Goal: Information Seeking & Learning: Learn about a topic

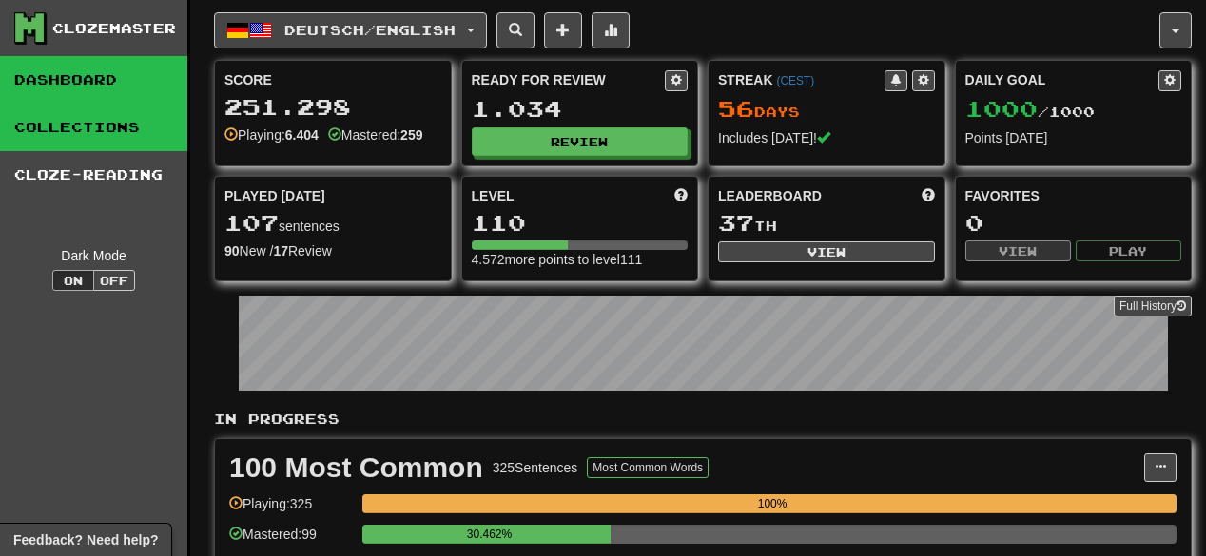
click at [87, 133] on link "Collections" at bounding box center [93, 128] width 187 height 48
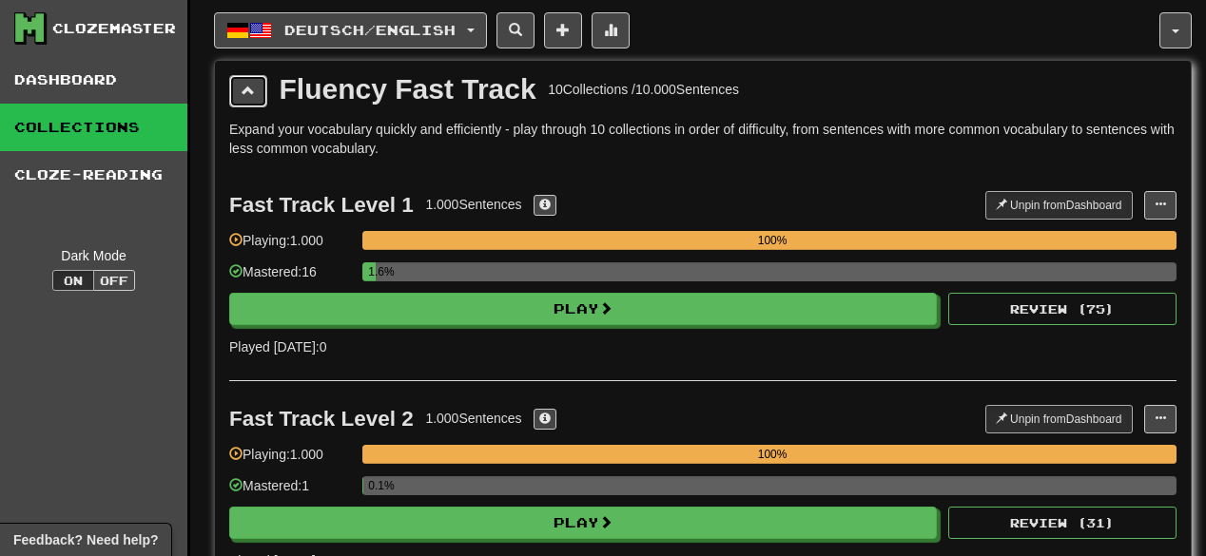
click at [236, 90] on button at bounding box center [248, 91] width 38 height 32
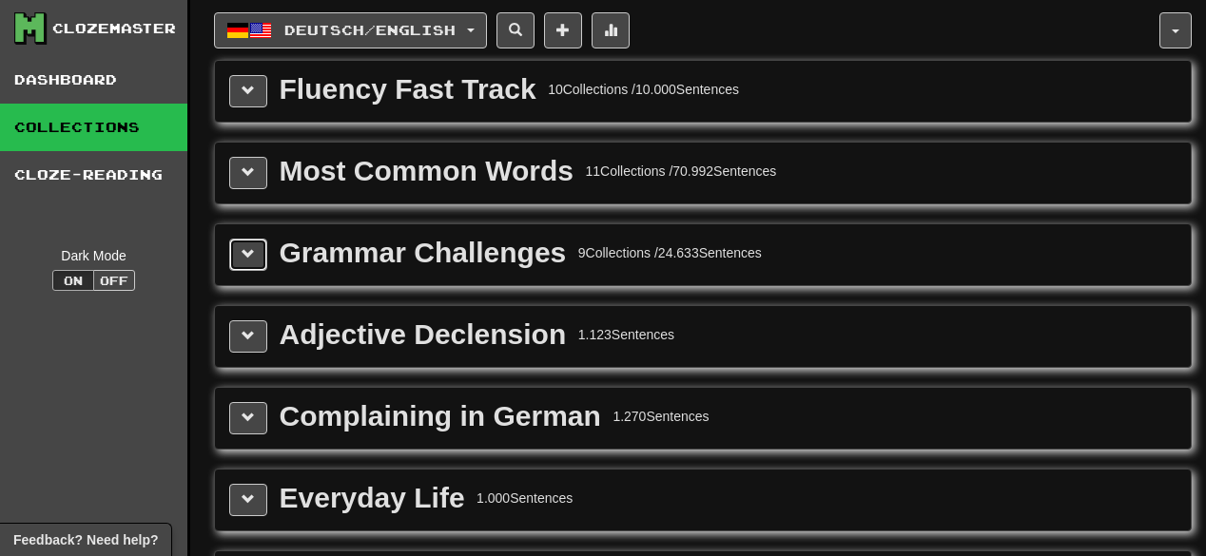
click at [246, 247] on span at bounding box center [247, 253] width 13 height 13
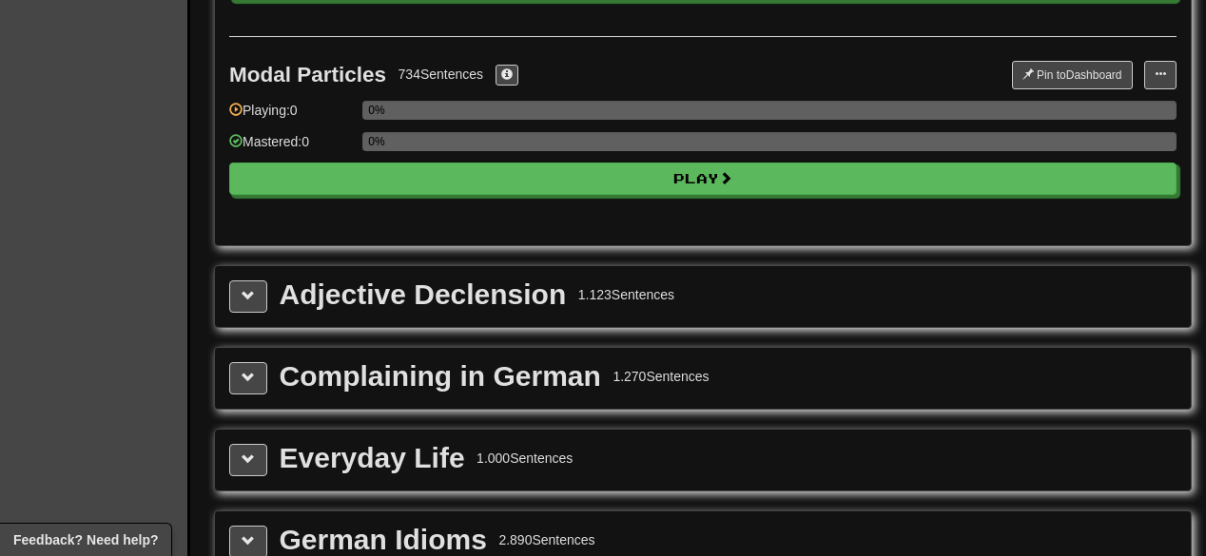
scroll to position [1825, 0]
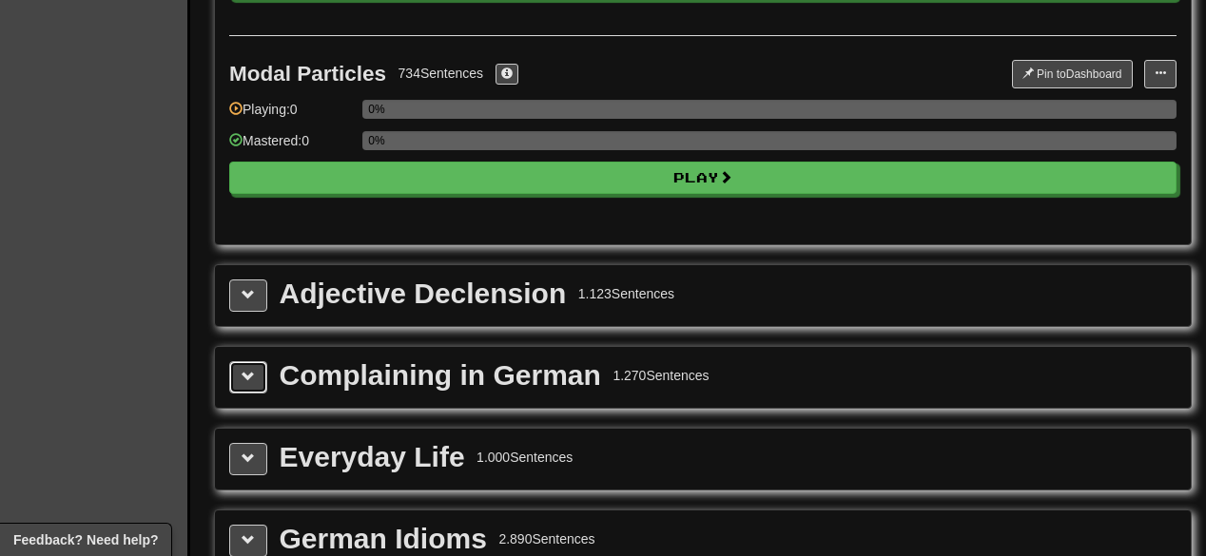
click at [250, 370] on span at bounding box center [247, 376] width 13 height 13
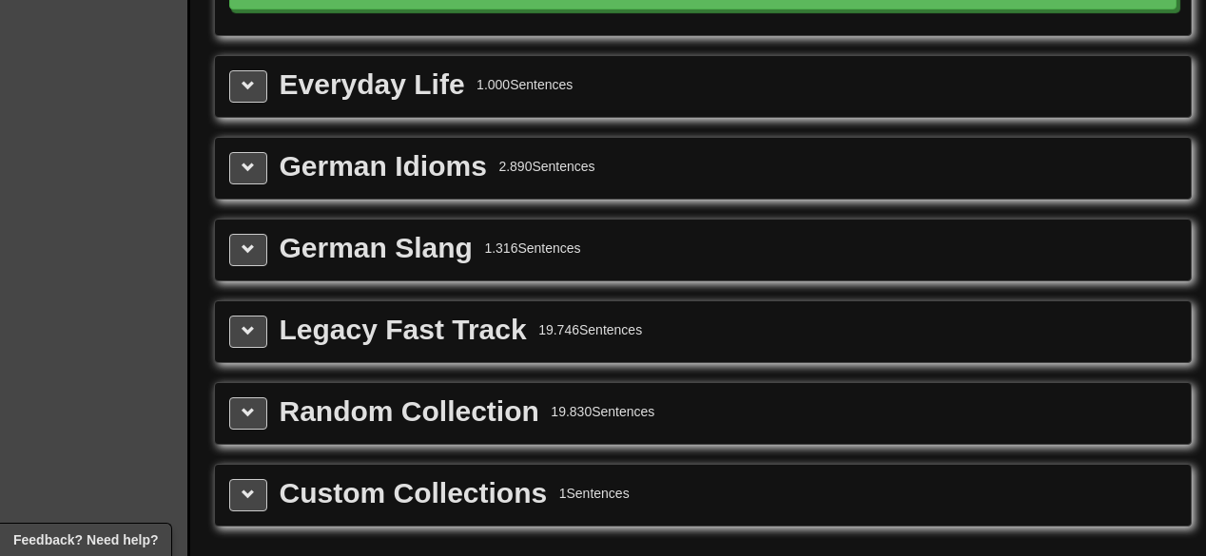
scroll to position [2358, 0]
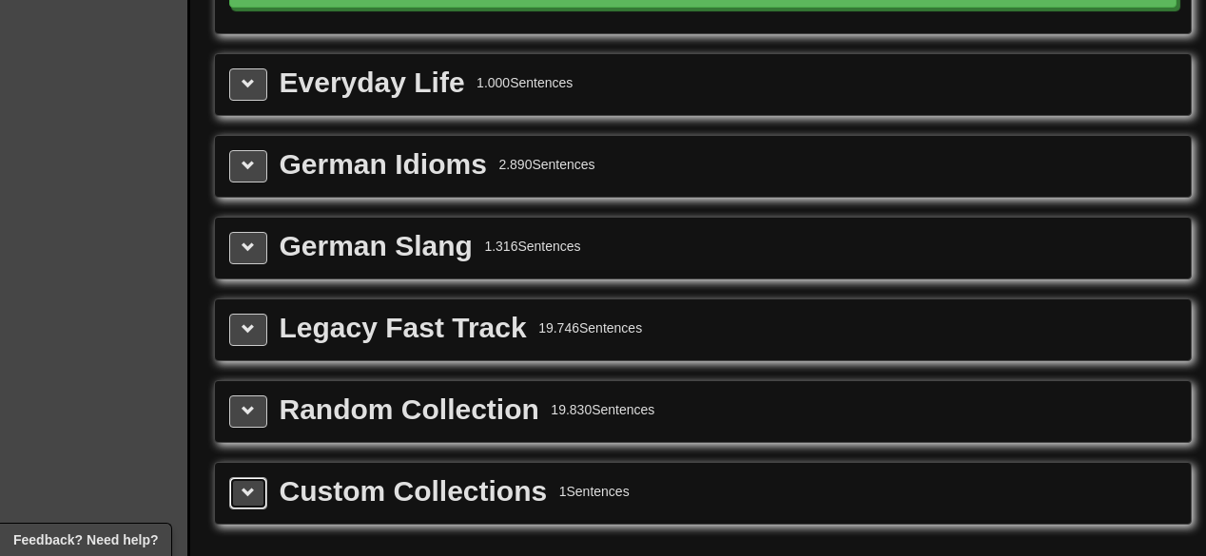
click at [260, 477] on button at bounding box center [248, 493] width 38 height 32
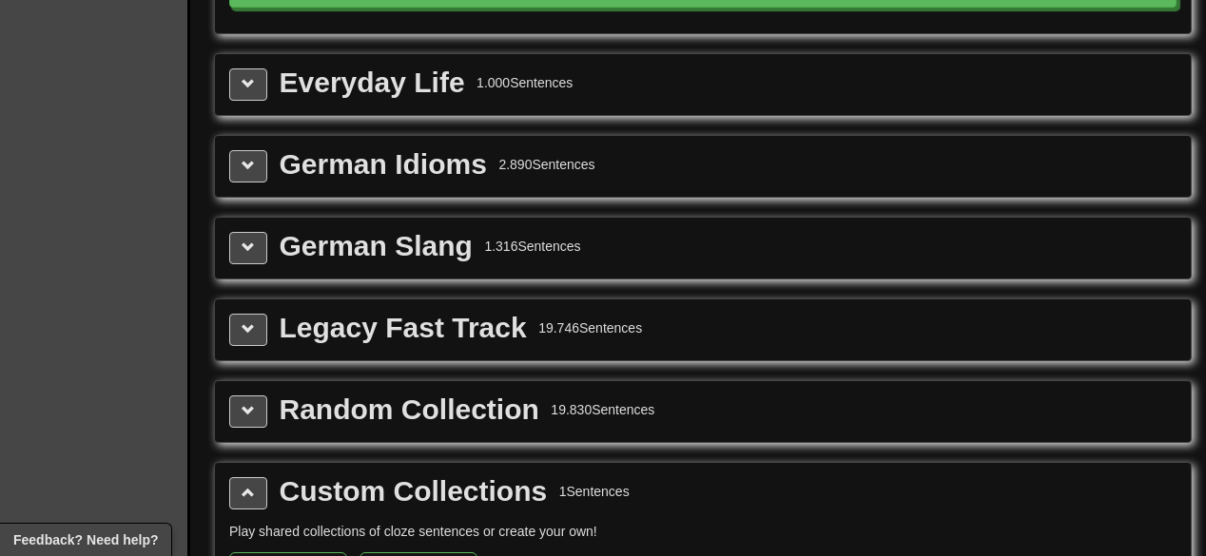
click at [257, 381] on div "Random Collection 19.830 Sentences" at bounding box center [702, 411] width 975 height 61
click at [256, 396] on button at bounding box center [248, 412] width 38 height 32
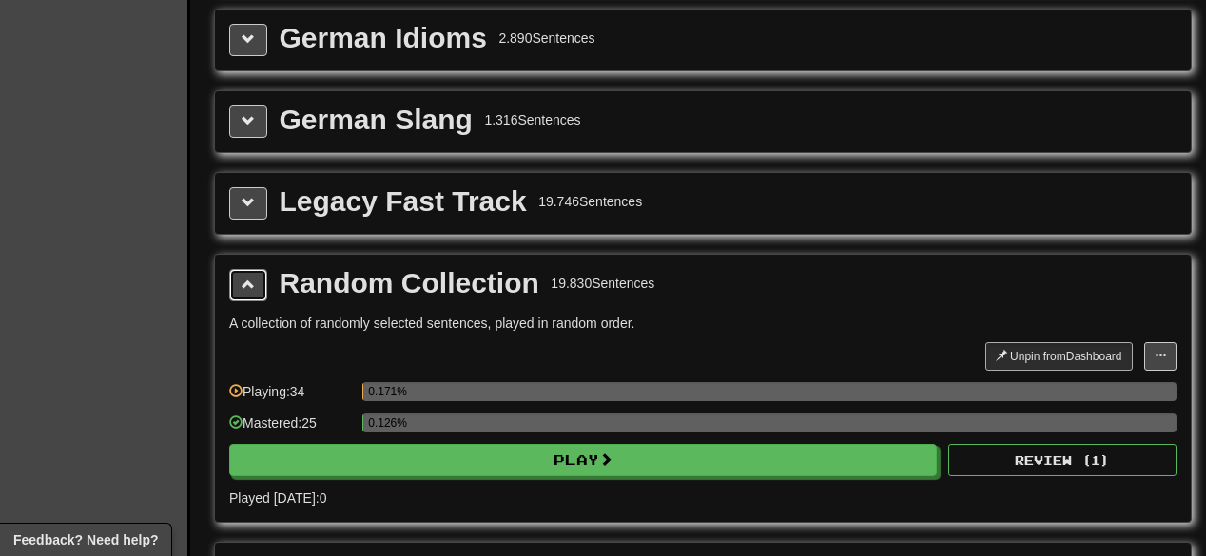
scroll to position [2510, 0]
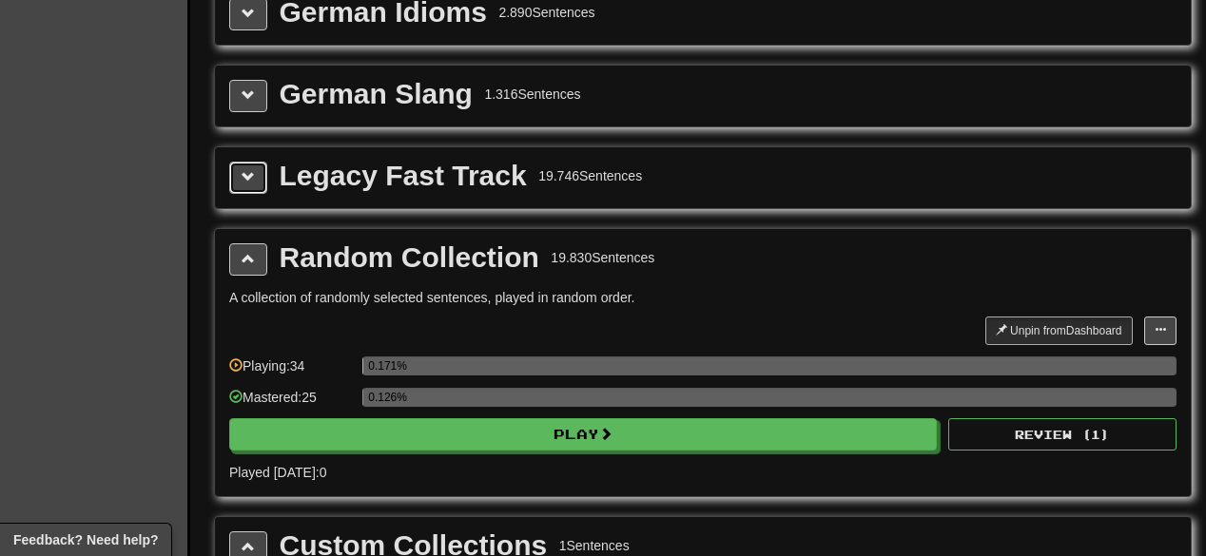
click at [254, 162] on button at bounding box center [248, 178] width 38 height 32
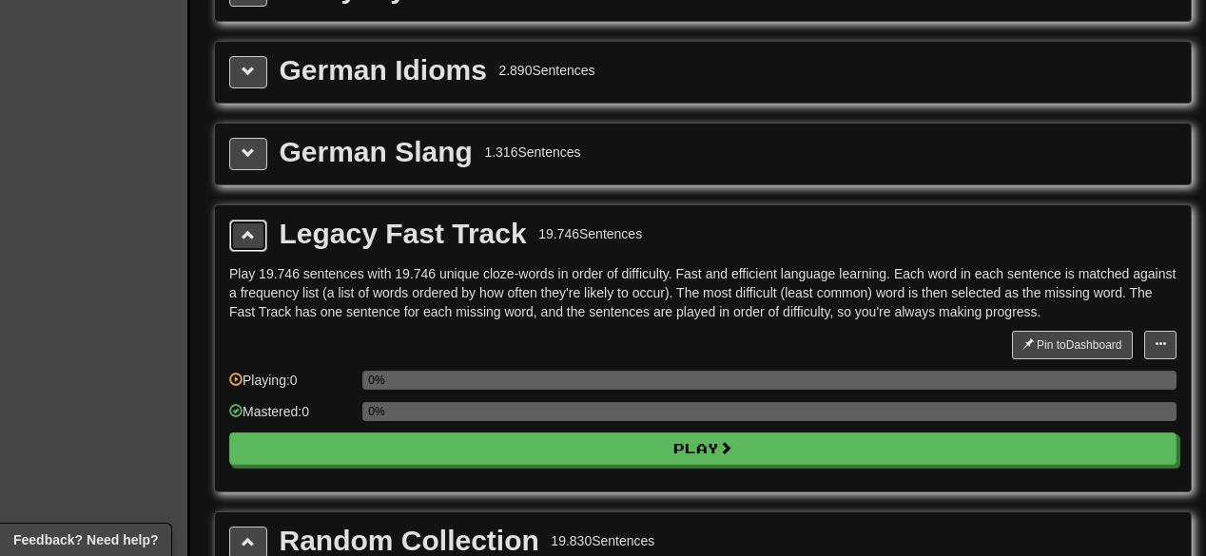
scroll to position [2358, 0]
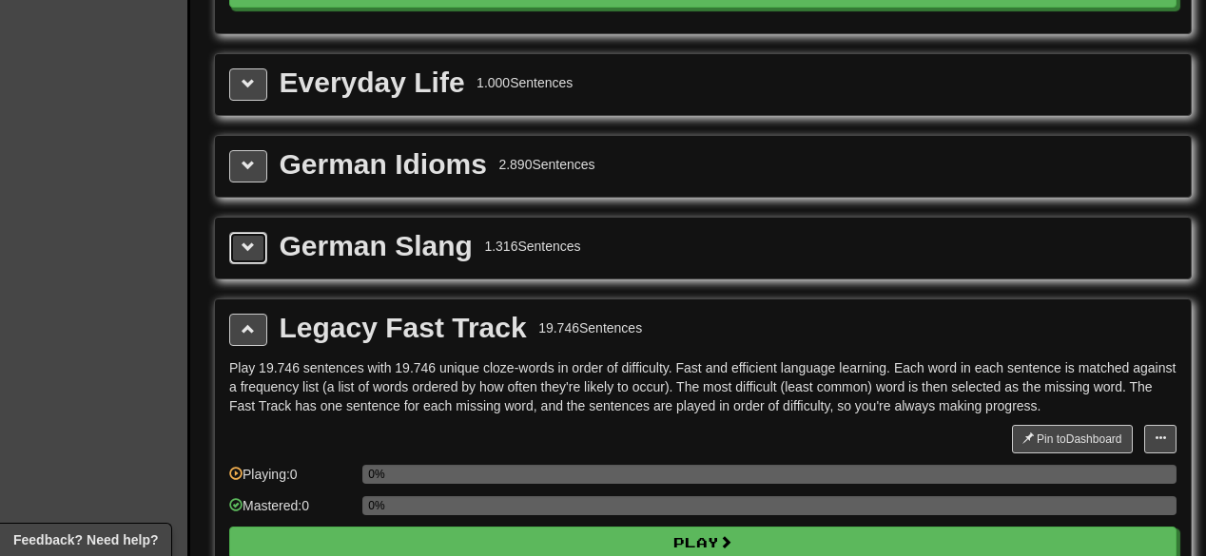
click at [251, 241] on span at bounding box center [247, 247] width 13 height 13
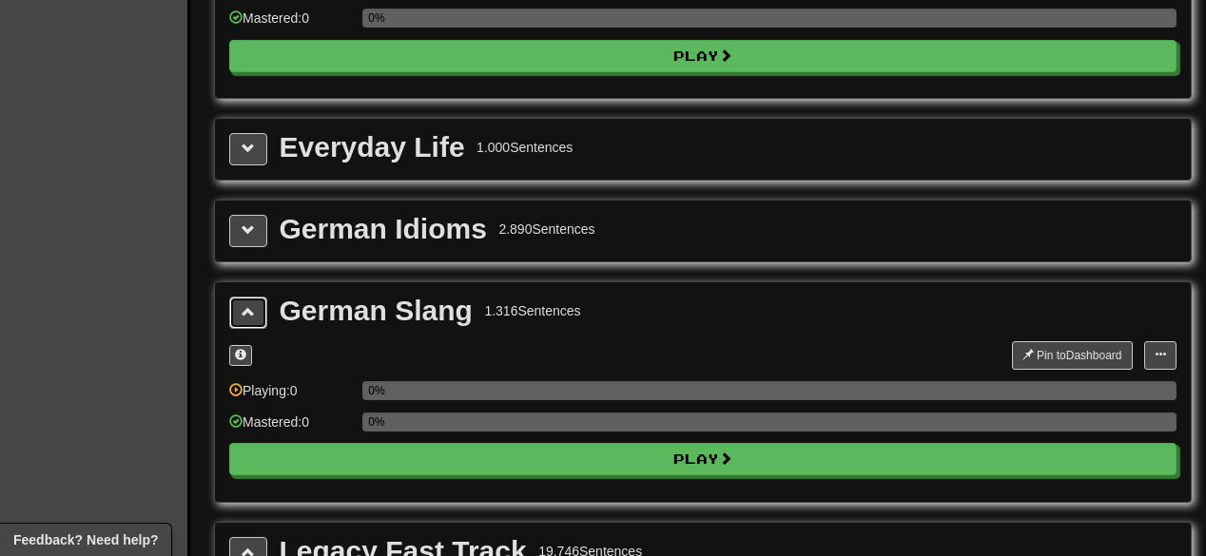
scroll to position [2206, 0]
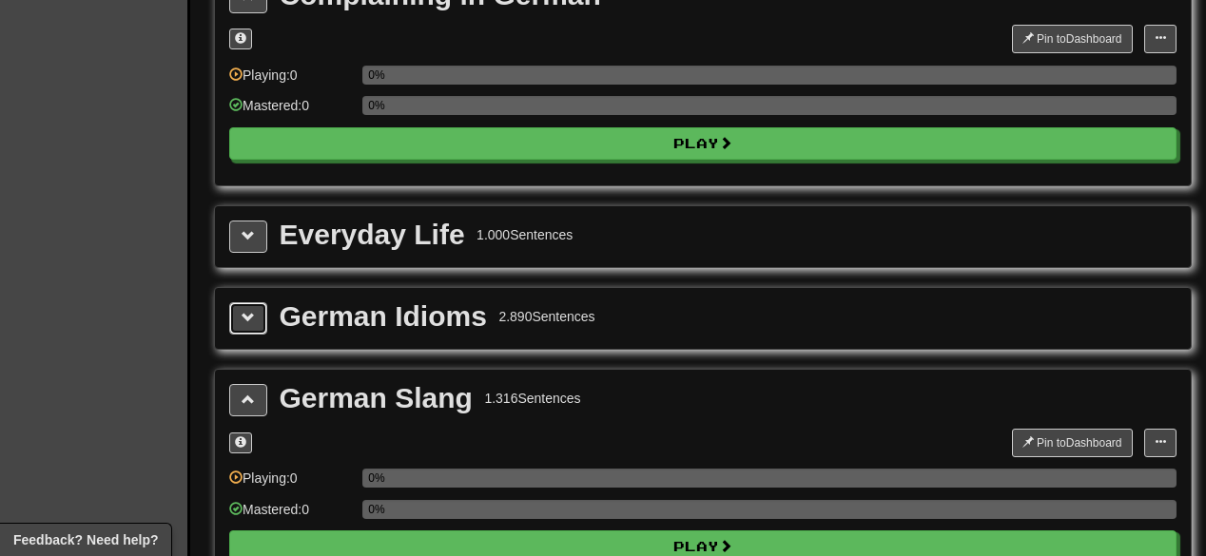
click at [257, 302] on button at bounding box center [248, 318] width 38 height 32
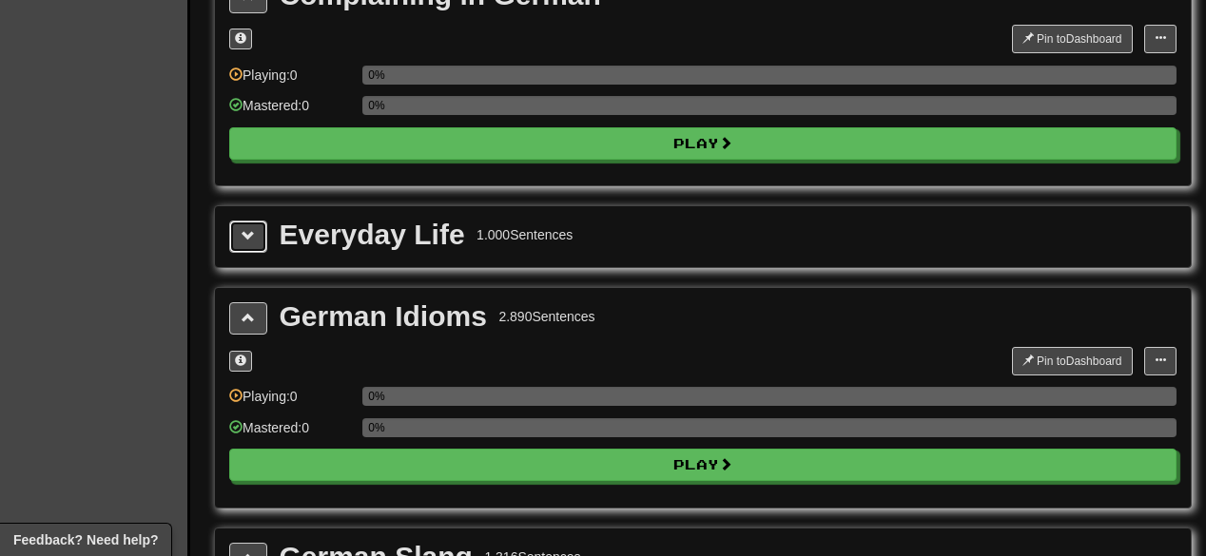
click at [254, 229] on span at bounding box center [247, 235] width 13 height 13
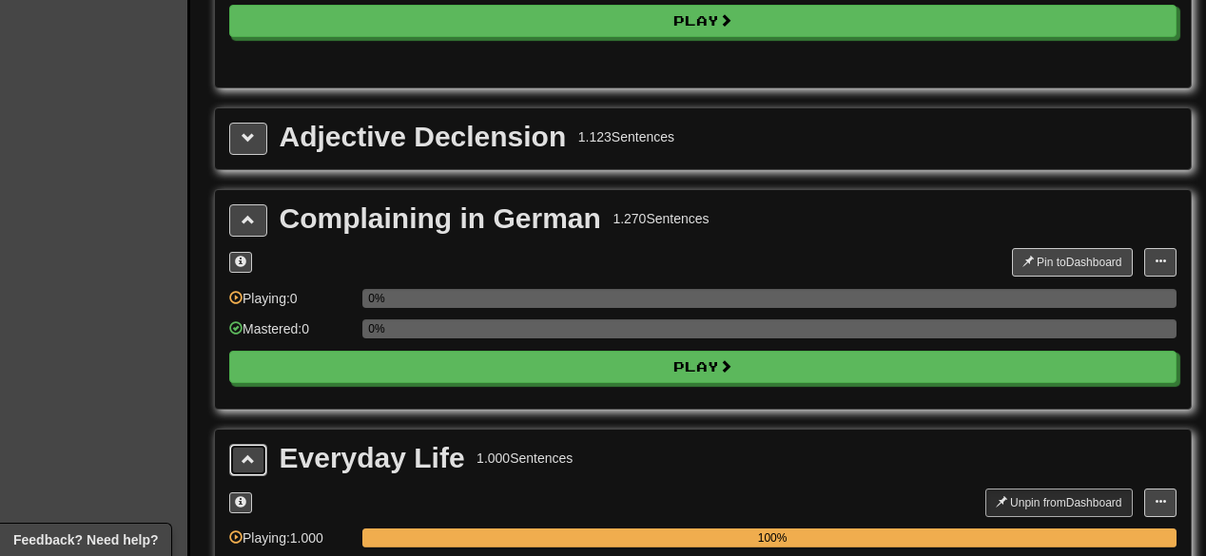
scroll to position [1825, 0]
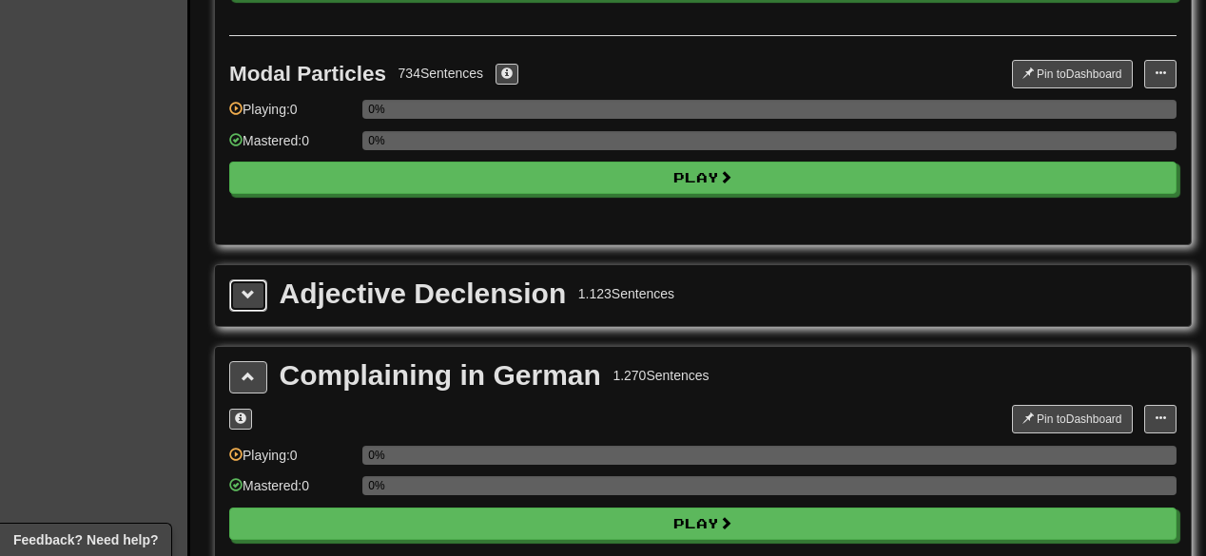
click at [243, 290] on button at bounding box center [248, 296] width 38 height 32
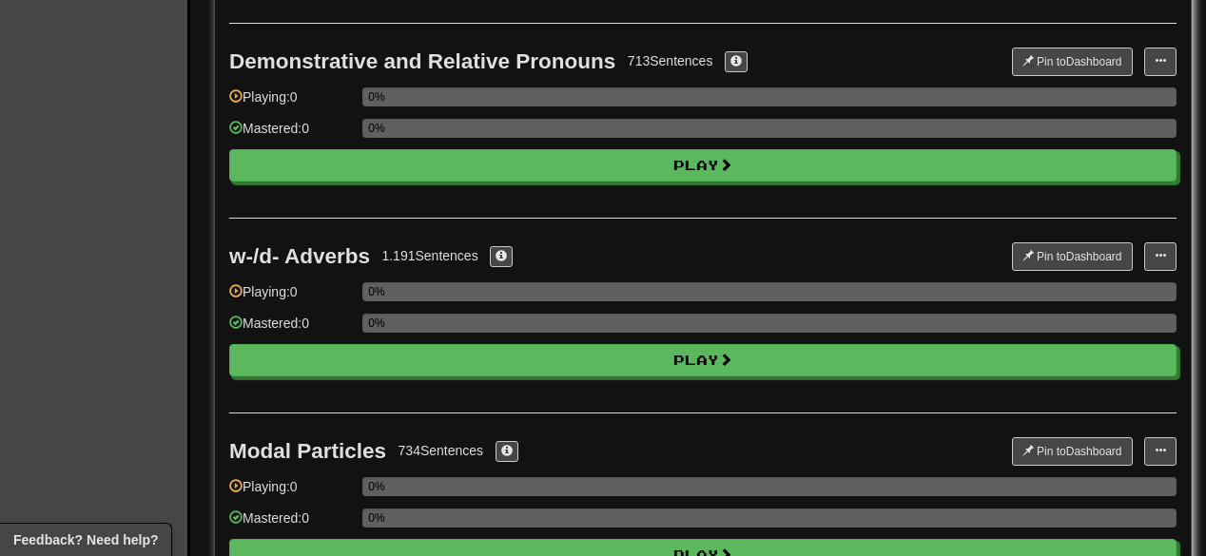
scroll to position [1445, 0]
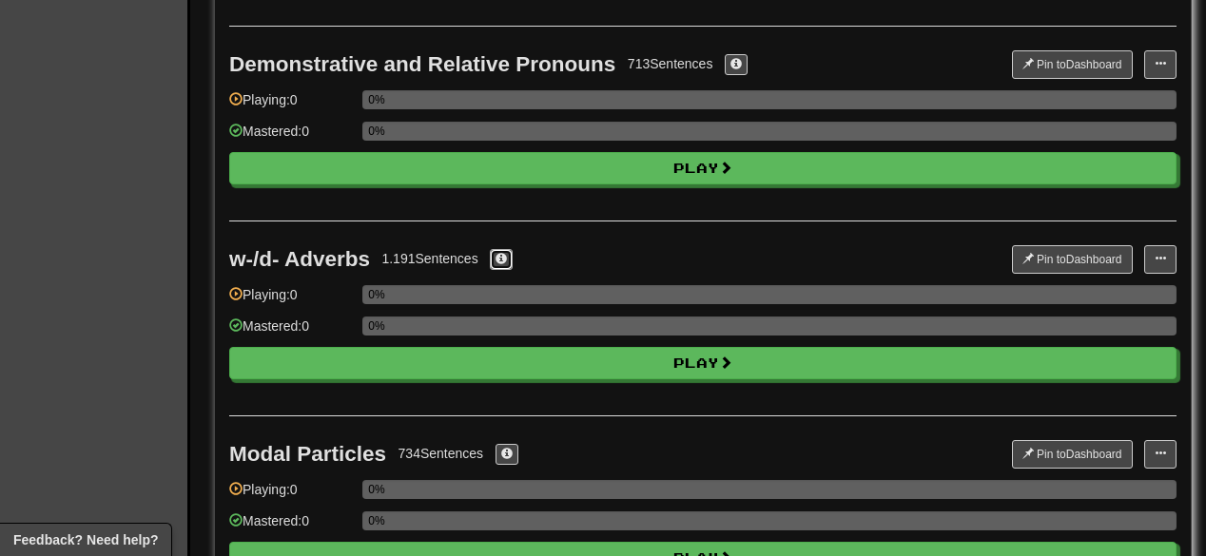
click at [500, 253] on span at bounding box center [500, 258] width 11 height 11
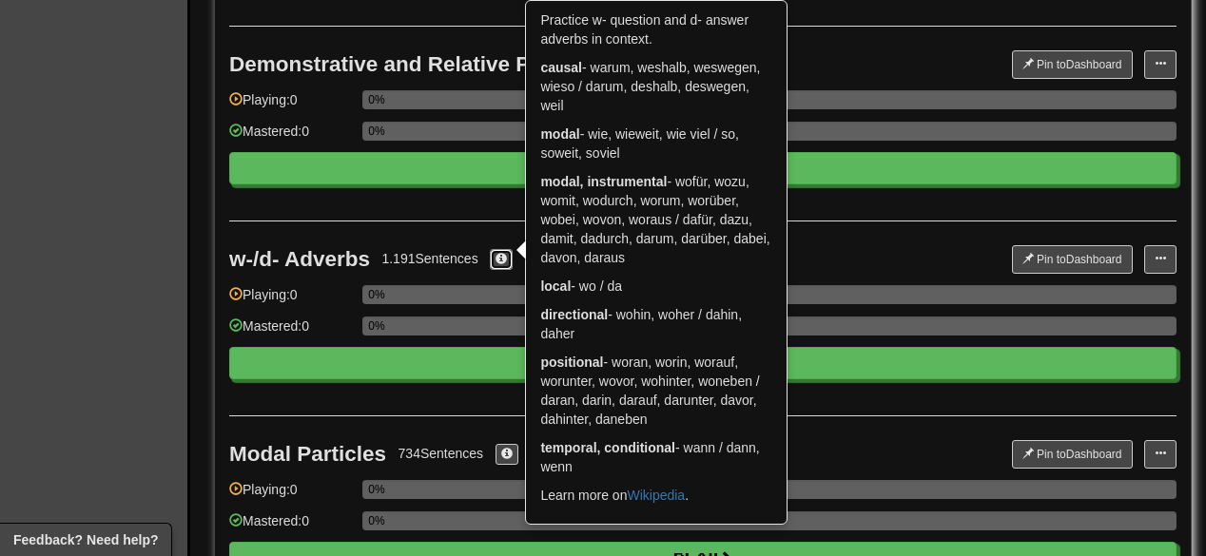
scroll to position [1369, 0]
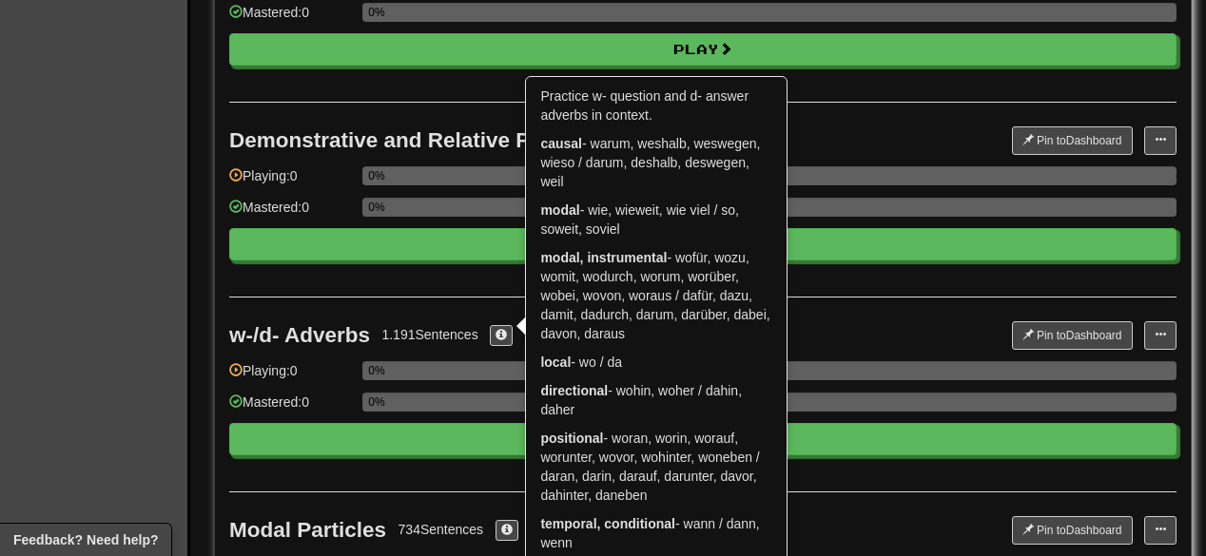
click at [289, 327] on div "w-/d- Adverbs" at bounding box center [299, 335] width 141 height 24
click at [496, 327] on button at bounding box center [501, 335] width 23 height 21
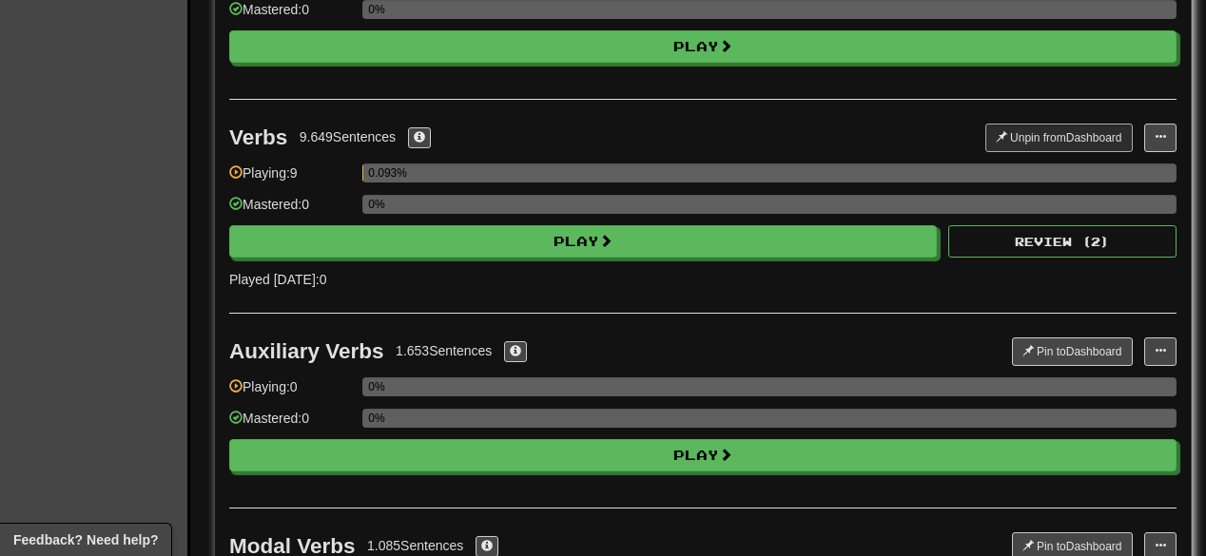
scroll to position [761, 0]
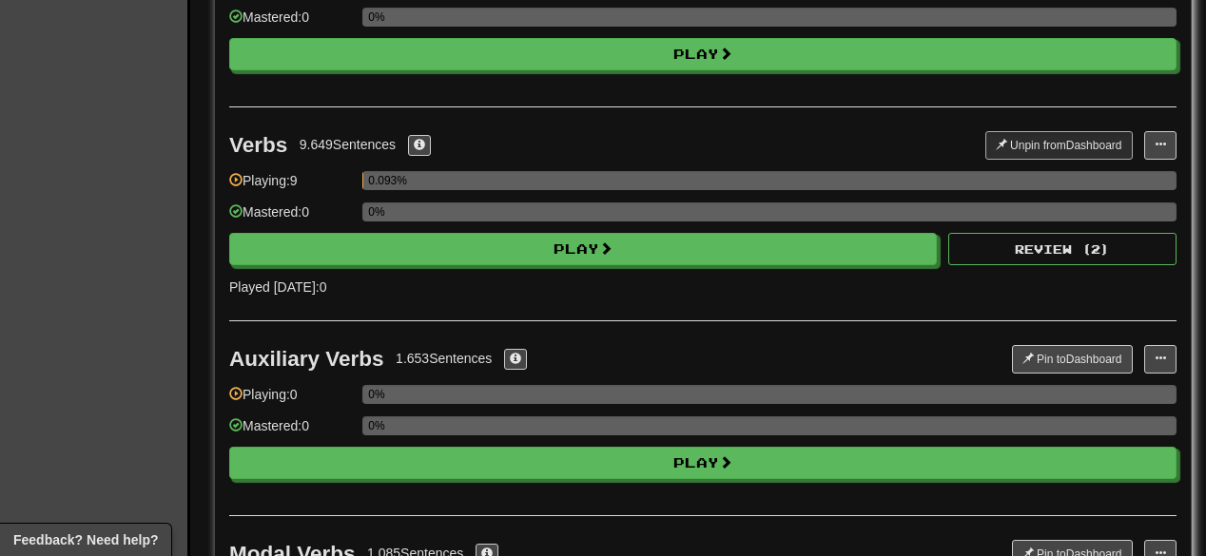
click at [497, 348] on div "1.653 Sentences" at bounding box center [461, 358] width 131 height 21
click at [514, 353] on span at bounding box center [515, 358] width 11 height 11
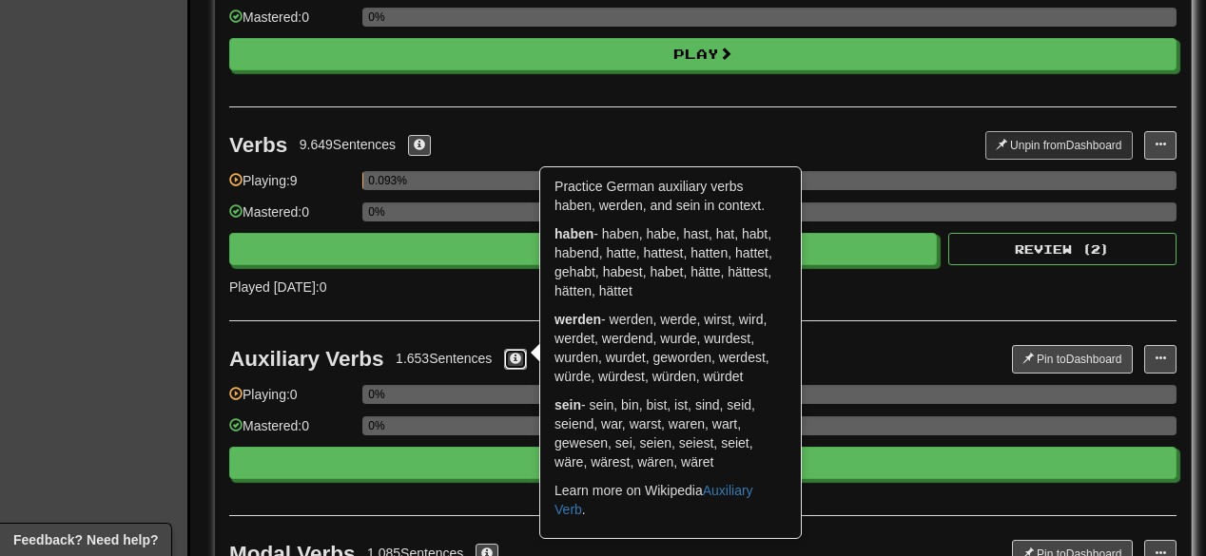
click at [514, 353] on span at bounding box center [515, 358] width 11 height 11
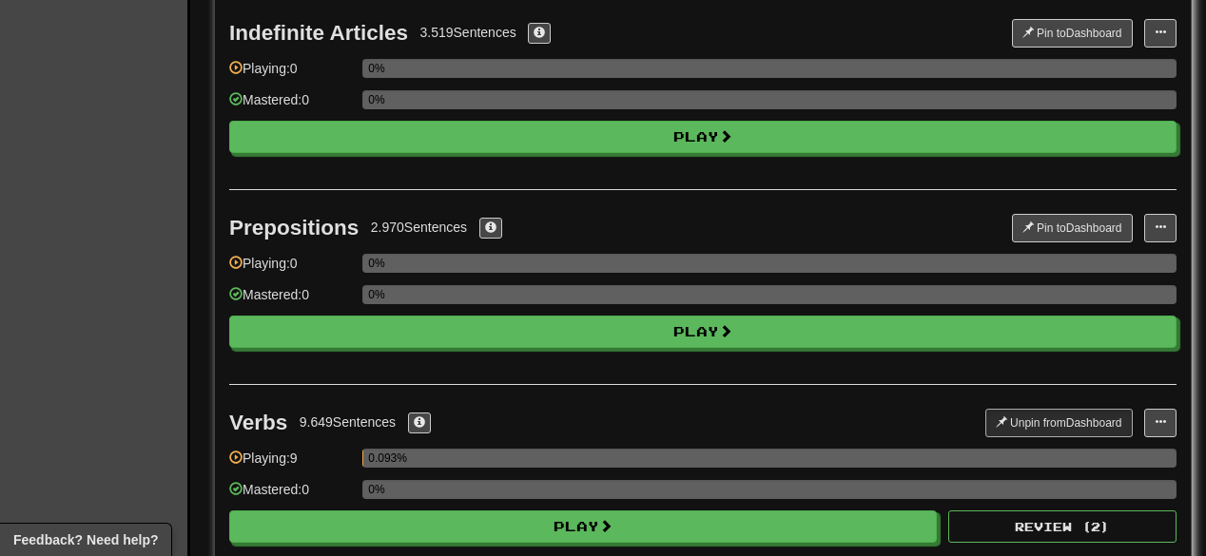
scroll to position [456, 0]
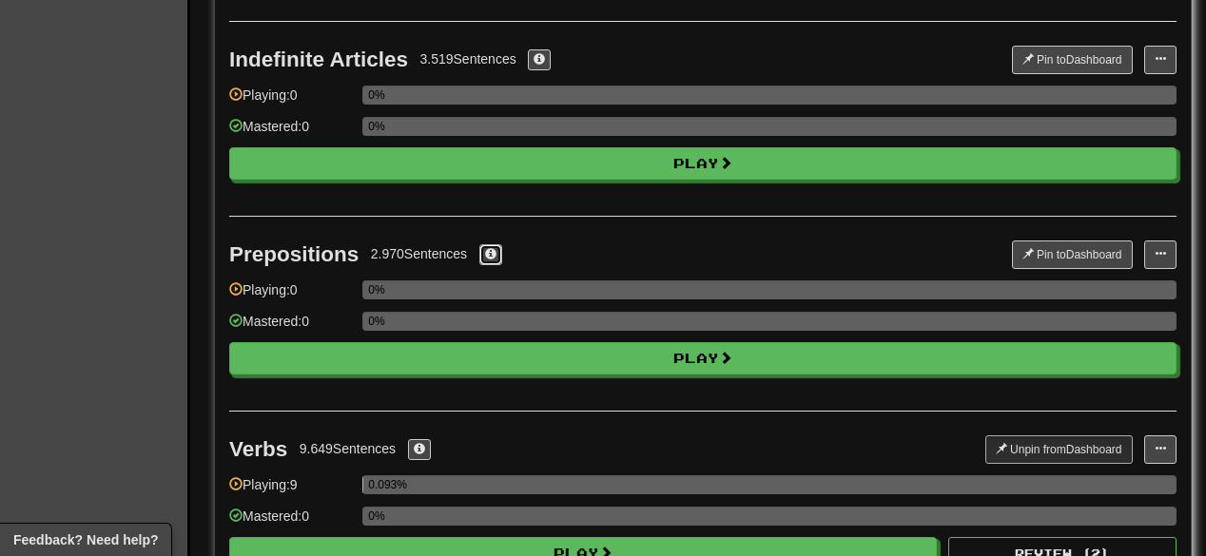
click at [489, 248] on span at bounding box center [490, 253] width 11 height 11
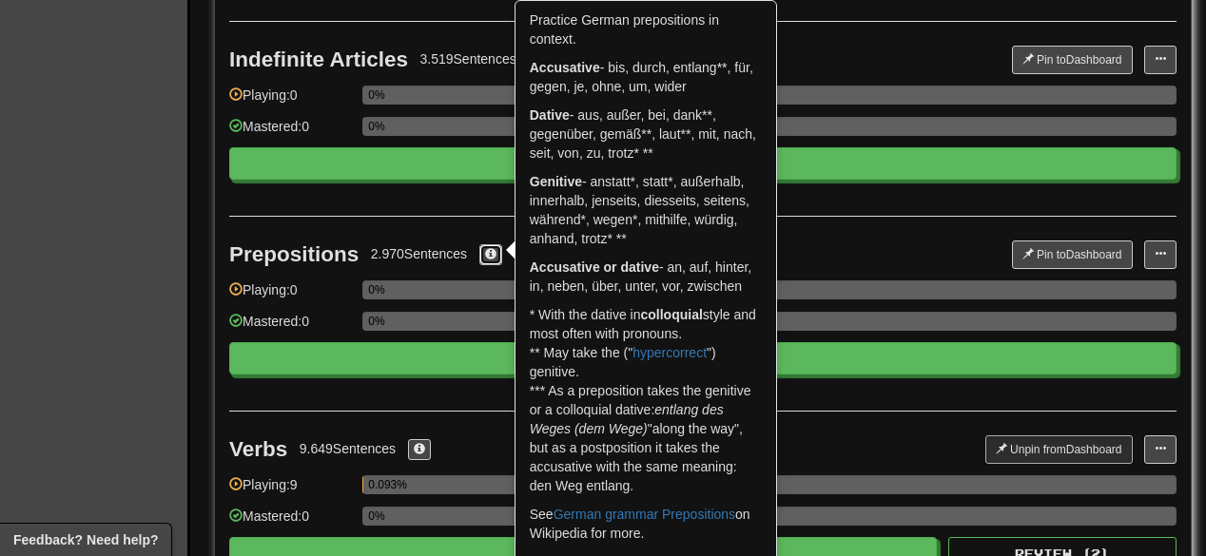
click at [489, 248] on span at bounding box center [490, 253] width 11 height 11
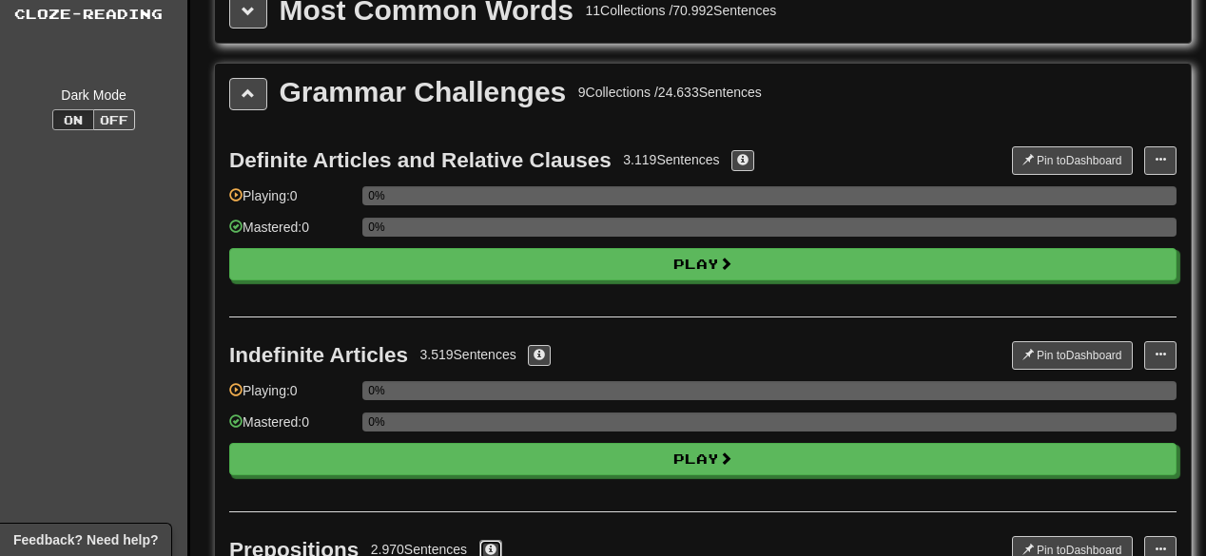
scroll to position [152, 0]
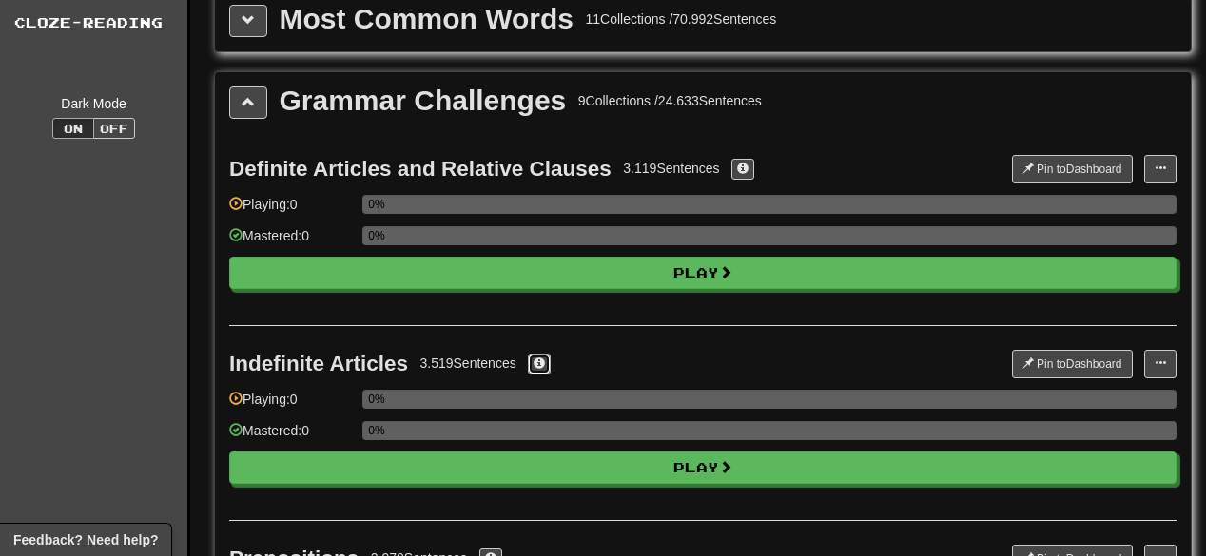
click at [549, 354] on button at bounding box center [539, 364] width 23 height 21
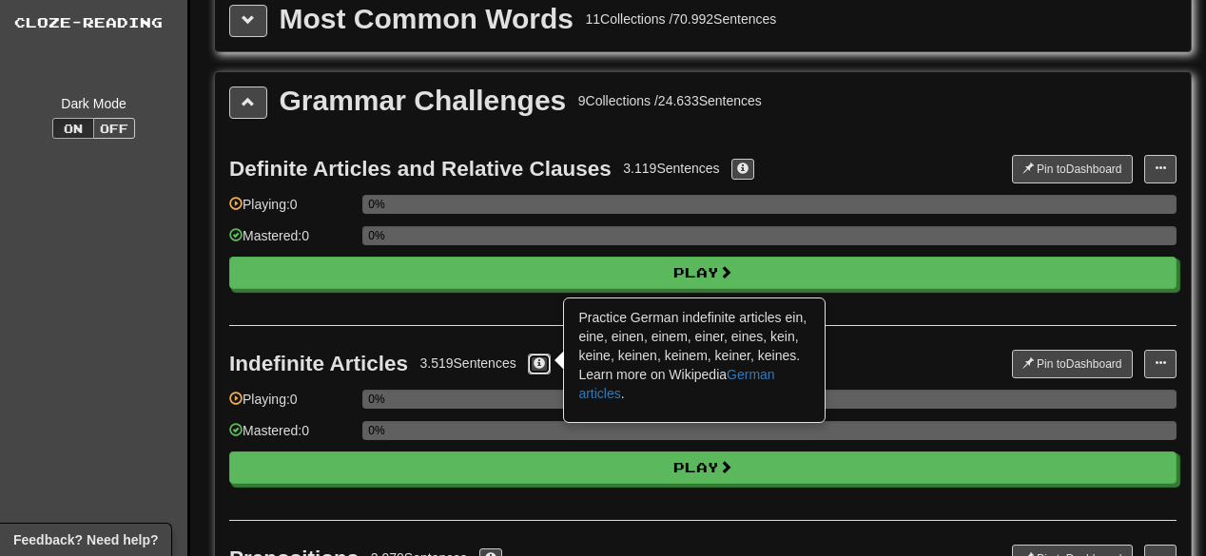
click at [549, 354] on button at bounding box center [539, 364] width 23 height 21
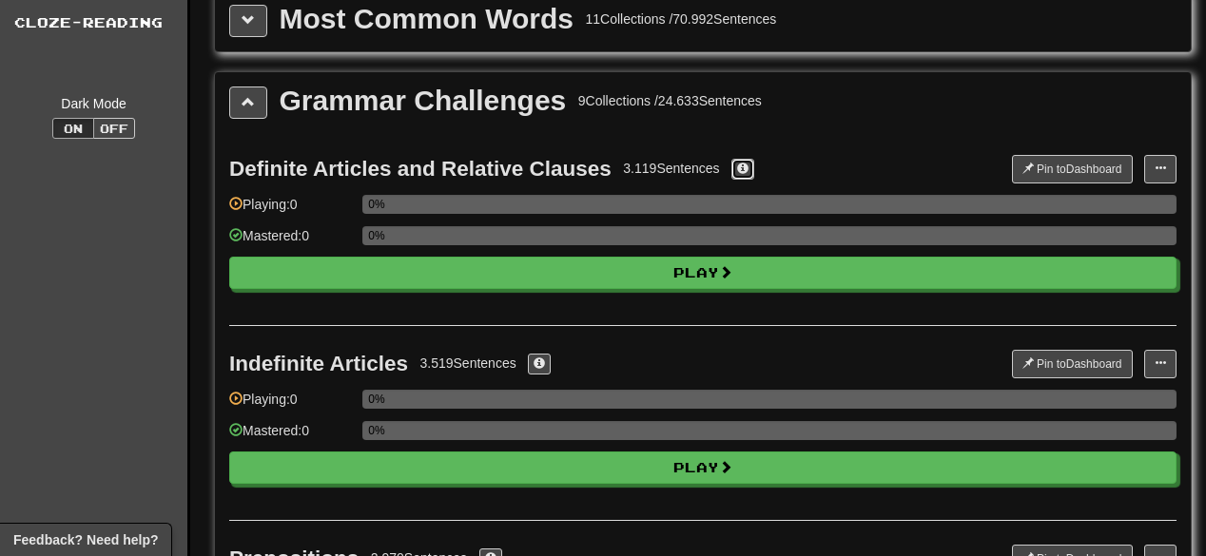
click at [753, 167] on button at bounding box center [742, 169] width 23 height 21
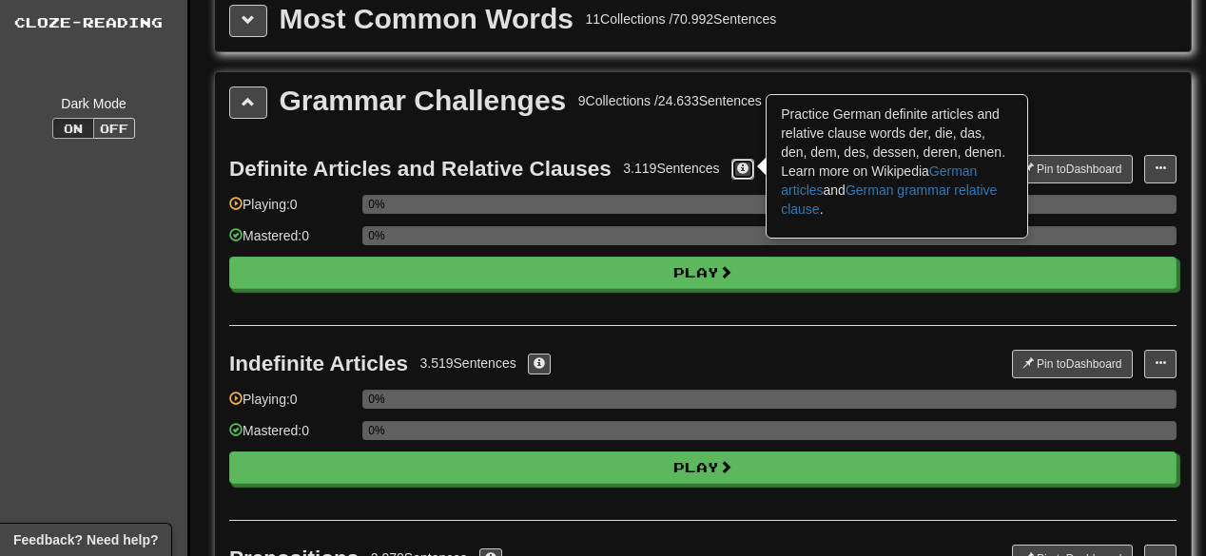
click at [753, 167] on button at bounding box center [742, 169] width 23 height 21
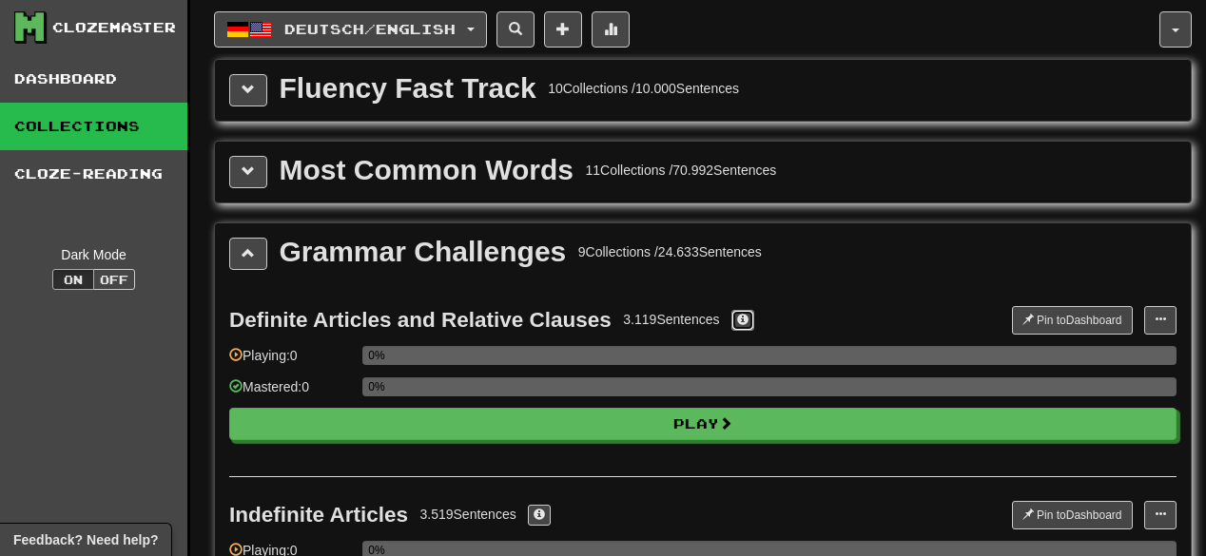
scroll to position [0, 0]
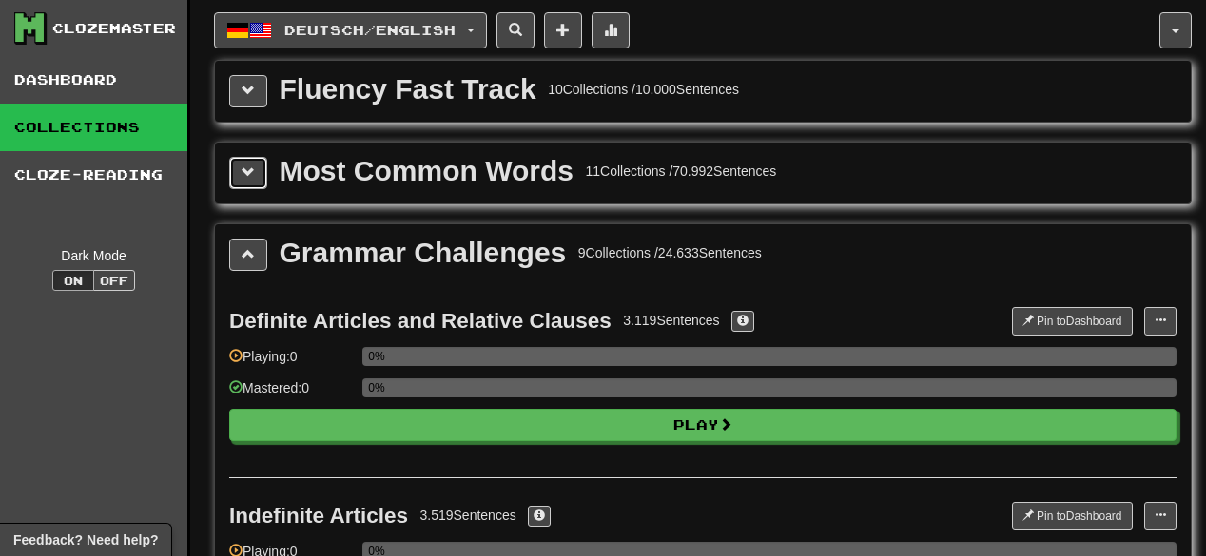
click at [252, 177] on span at bounding box center [247, 171] width 13 height 13
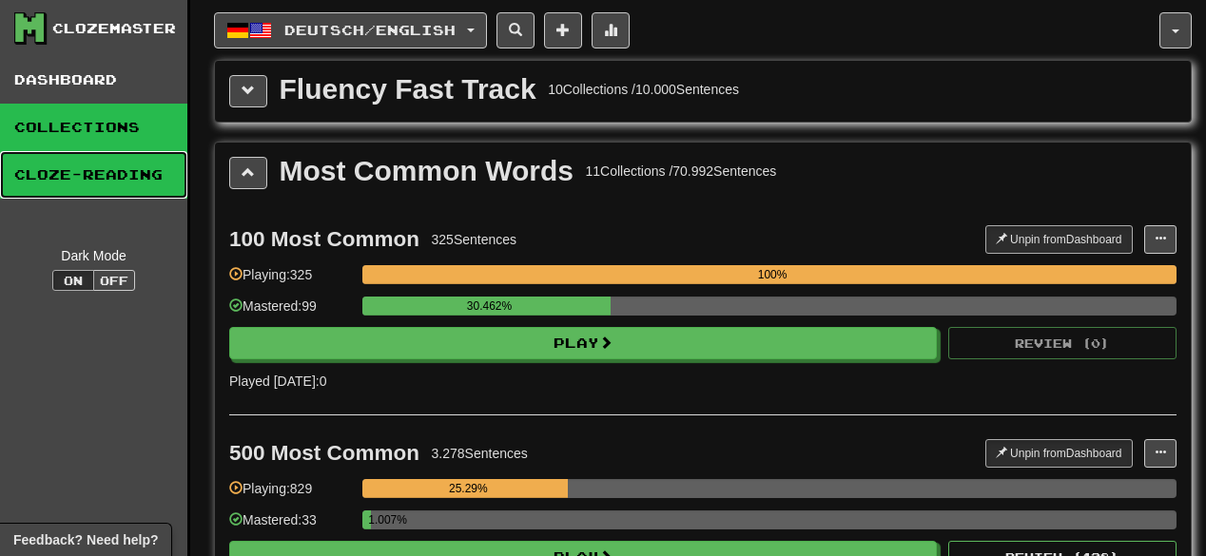
click at [89, 189] on link "Cloze-Reading" at bounding box center [93, 175] width 187 height 48
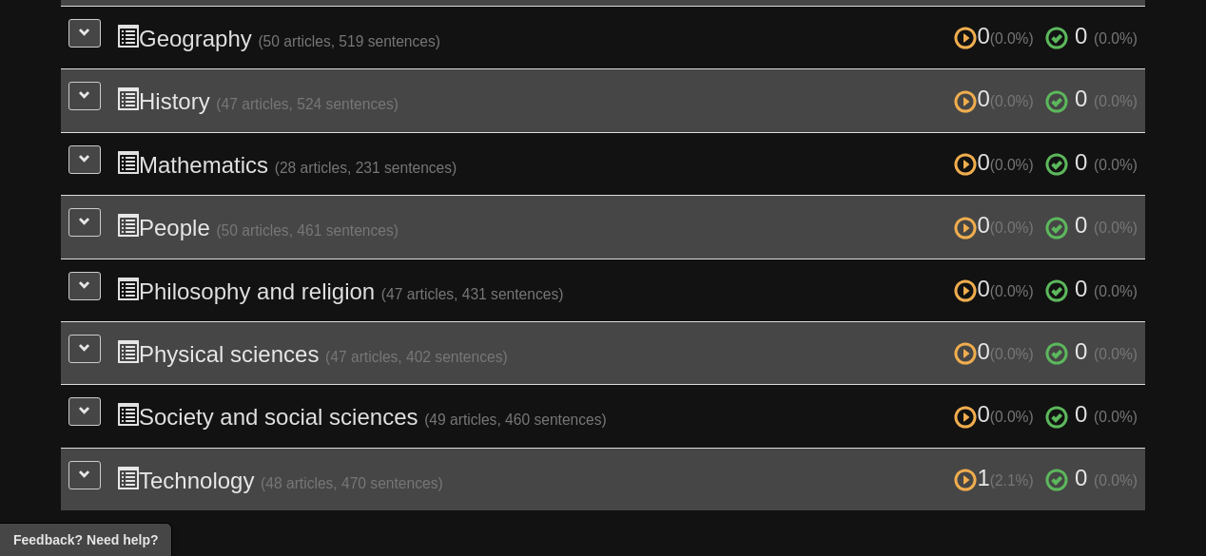
scroll to position [685, 0]
click at [85, 477] on button at bounding box center [84, 474] width 32 height 29
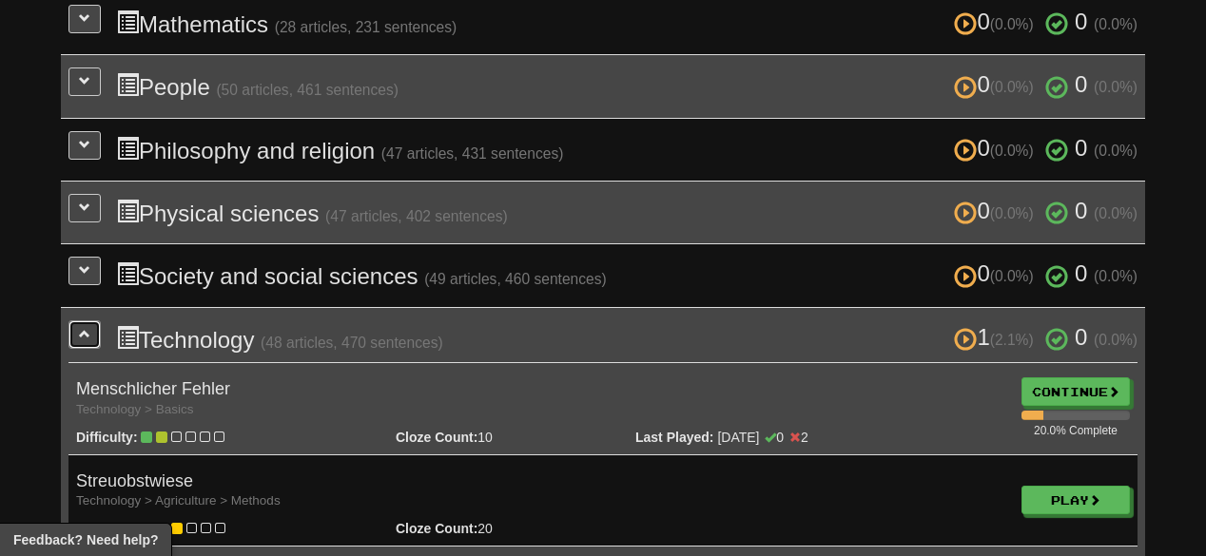
scroll to position [905, 0]
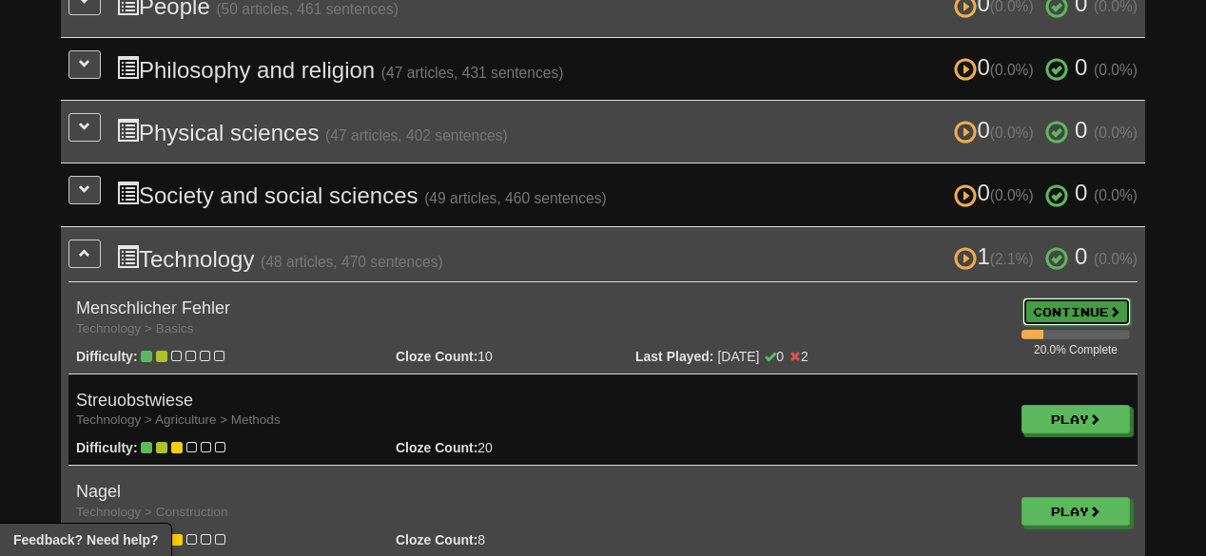
click at [1059, 300] on link "Continue" at bounding box center [1076, 312] width 108 height 29
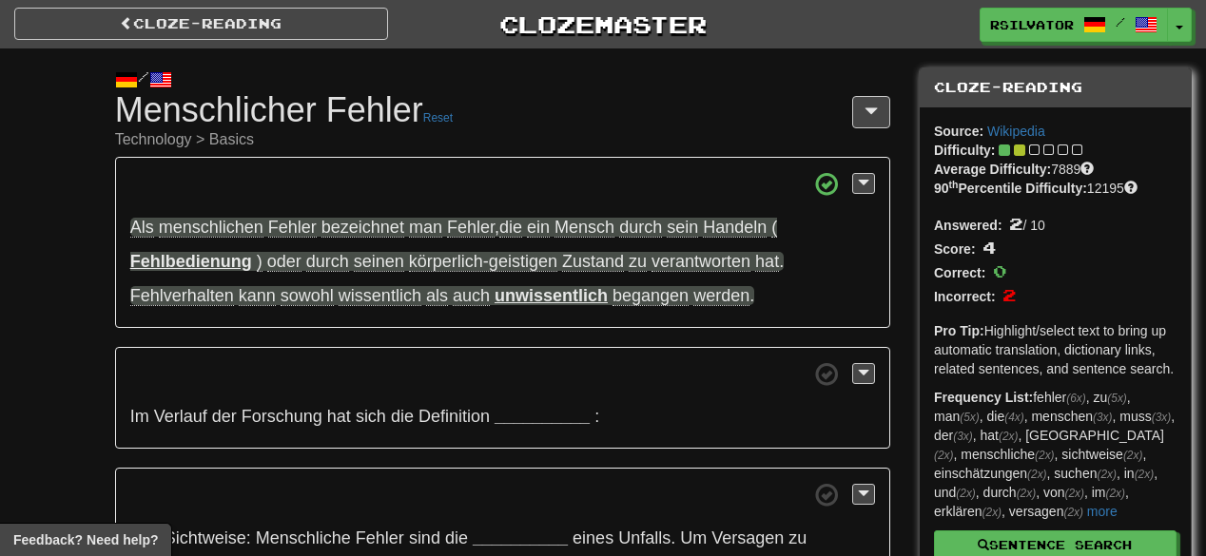
click at [96, 268] on div "/ Cloze-[GEOGRAPHIC_DATA] Menschlicher Fehler Reset Technology > Basics Als men…" at bounding box center [603, 556] width 1206 height 1017
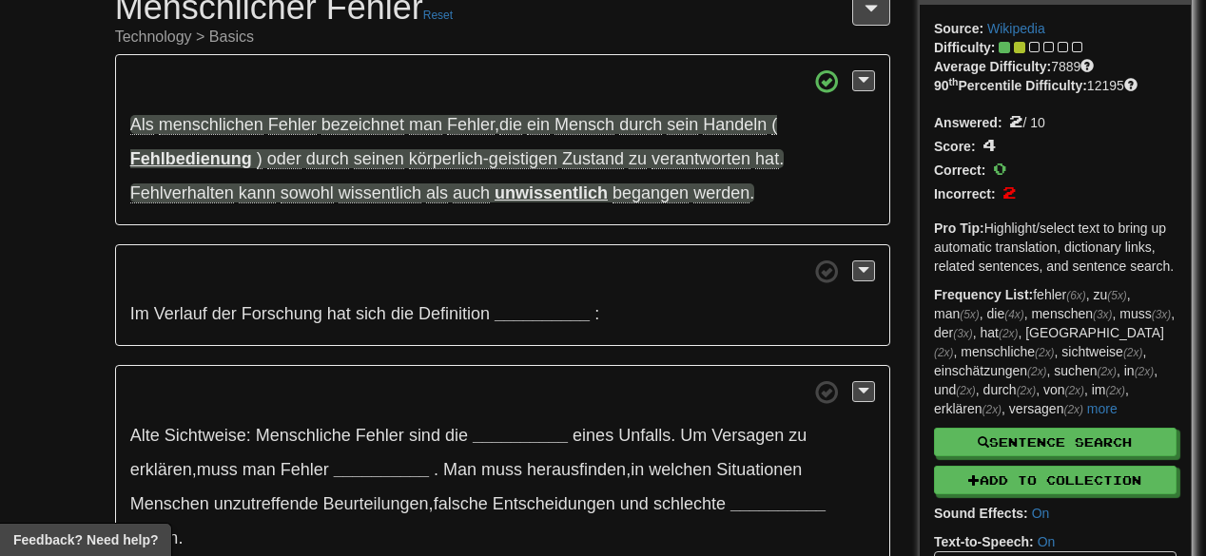
scroll to position [76, 0]
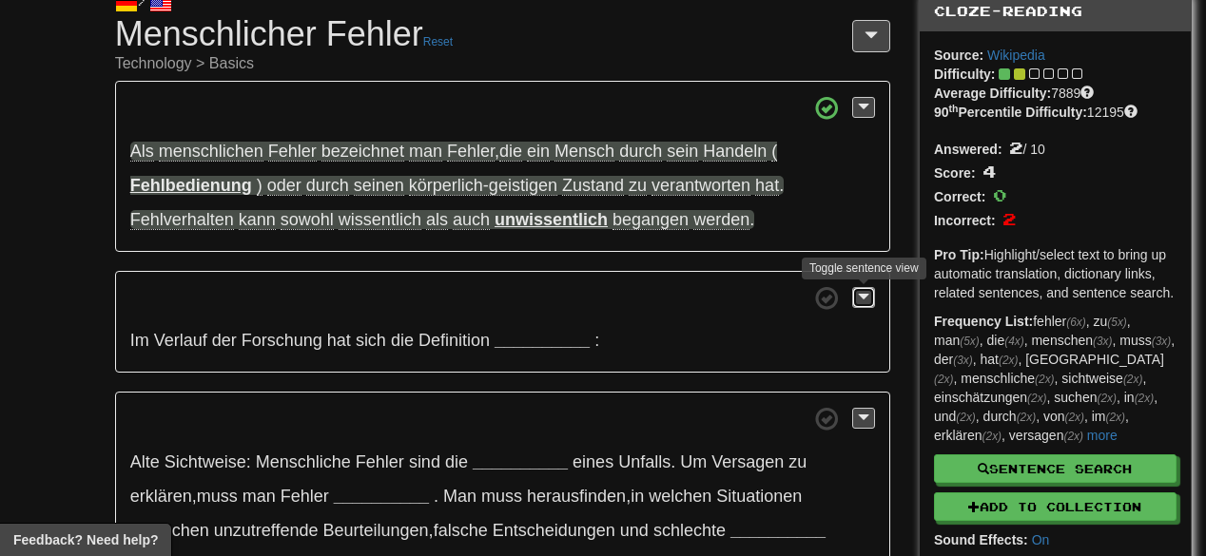
click at [863, 293] on span at bounding box center [863, 296] width 11 height 13
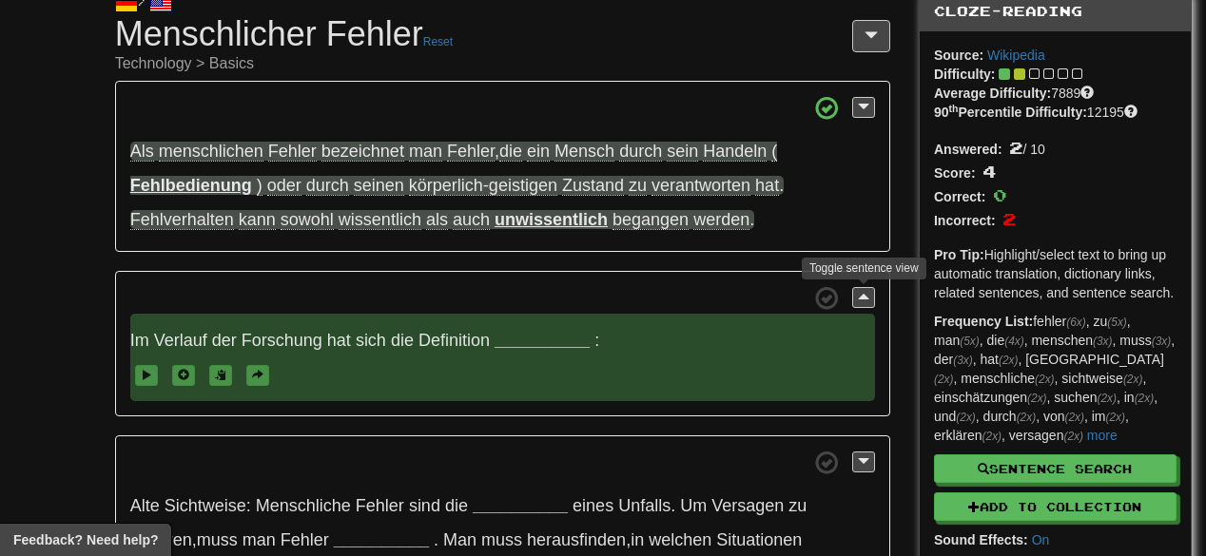
click at [609, 344] on span "Im Verlauf der Forschung hat sich die Definition __________ :" at bounding box center [502, 357] width 744 height 87
click at [548, 340] on strong "__________" at bounding box center [541, 340] width 95 height 19
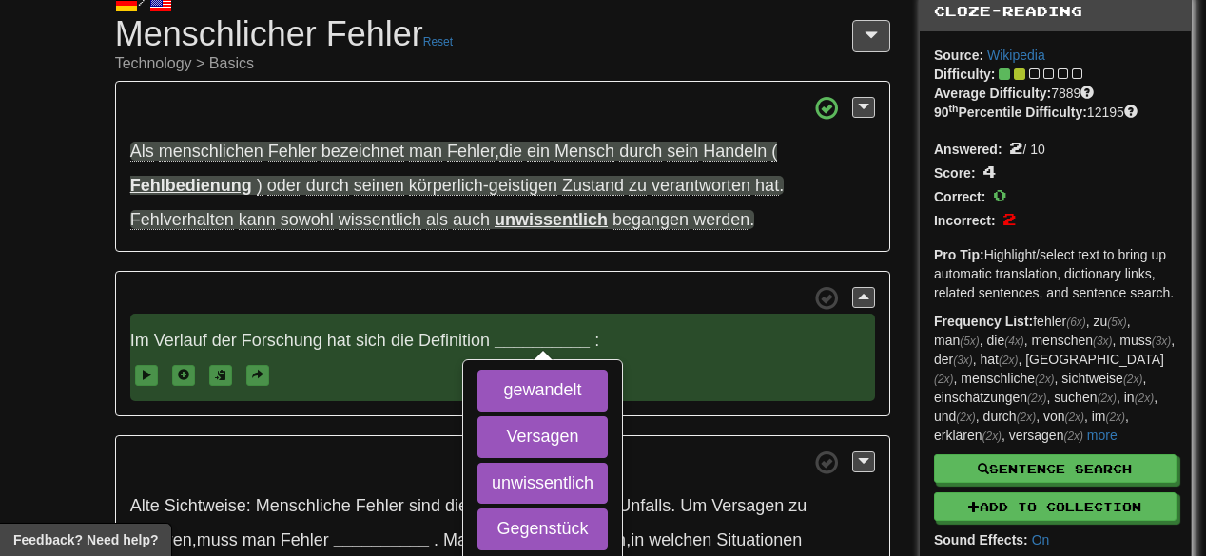
click at [550, 338] on strong "__________" at bounding box center [541, 340] width 95 height 19
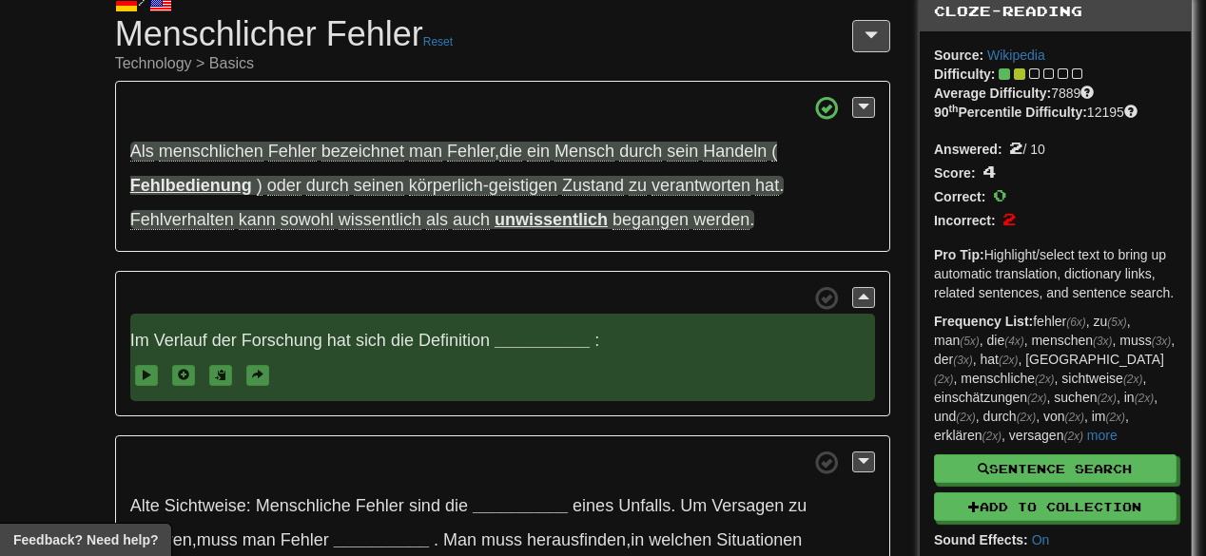
click at [550, 338] on strong "__________" at bounding box center [541, 340] width 95 height 19
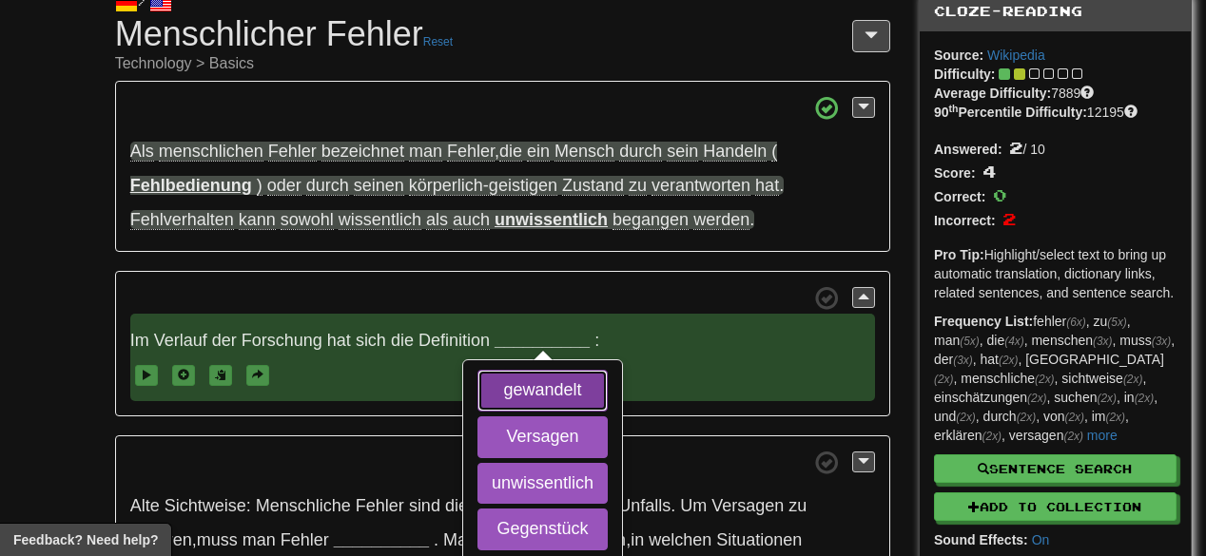
click at [562, 391] on button "gewandelt" at bounding box center [542, 391] width 130 height 42
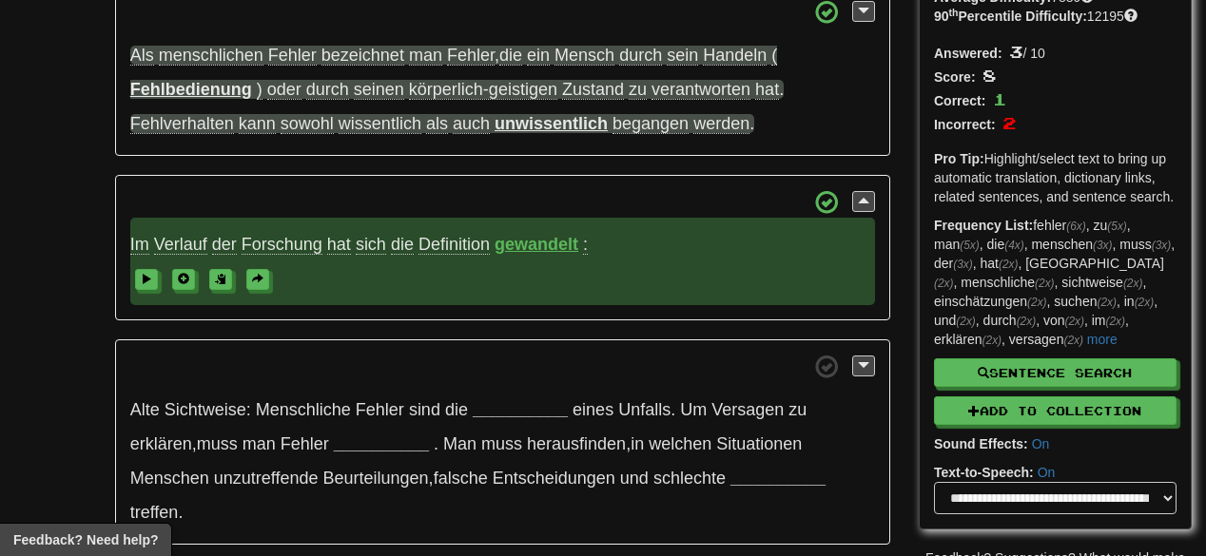
scroll to position [304, 0]
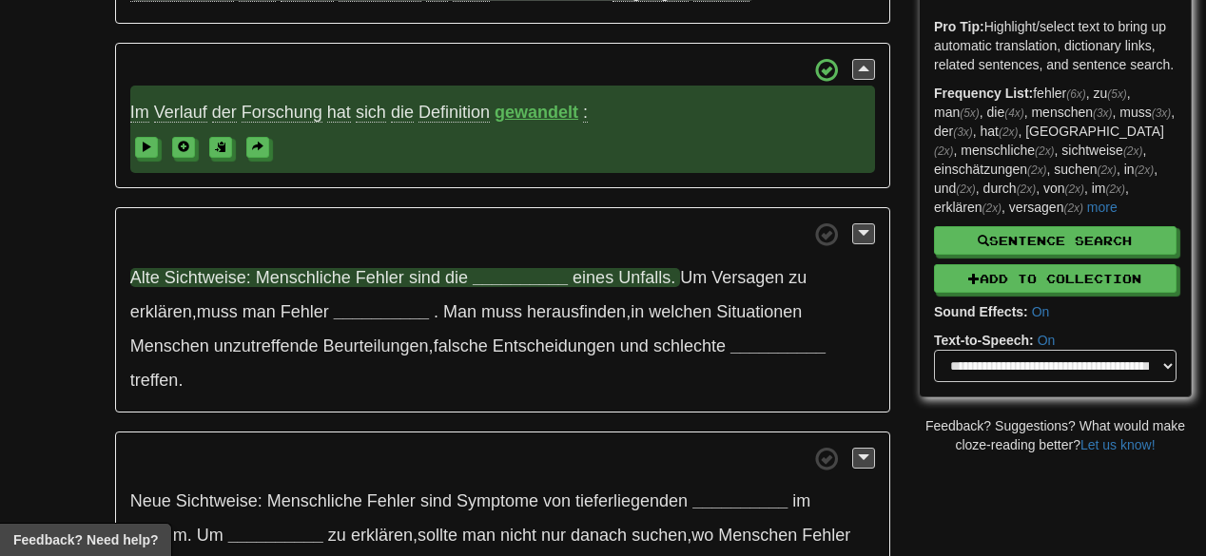
click at [533, 280] on strong "__________" at bounding box center [520, 277] width 95 height 19
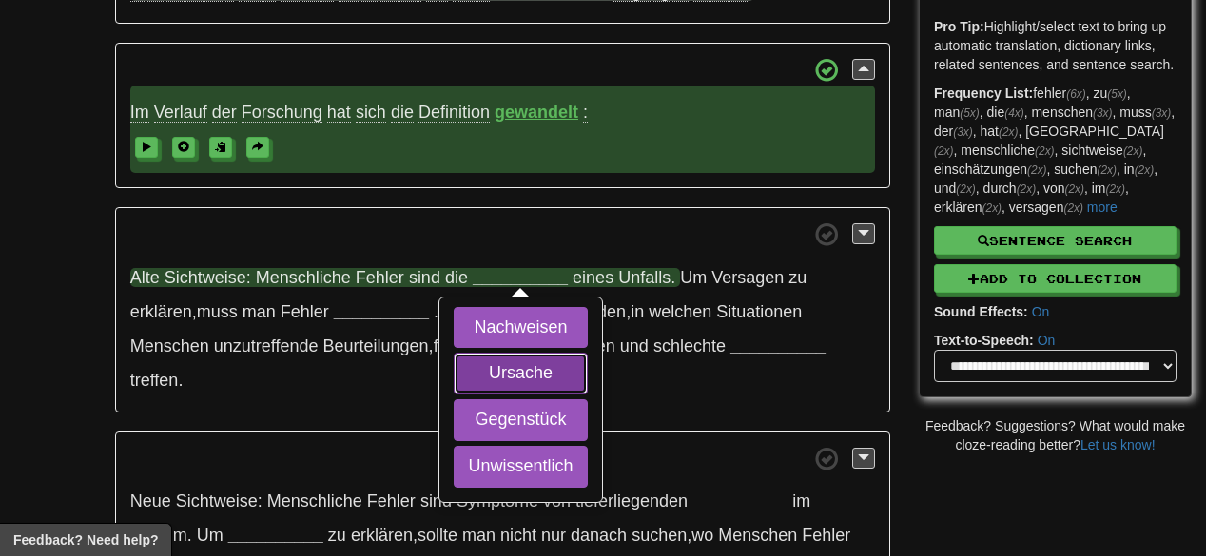
click at [542, 378] on button "Ursache" at bounding box center [519, 374] width 133 height 42
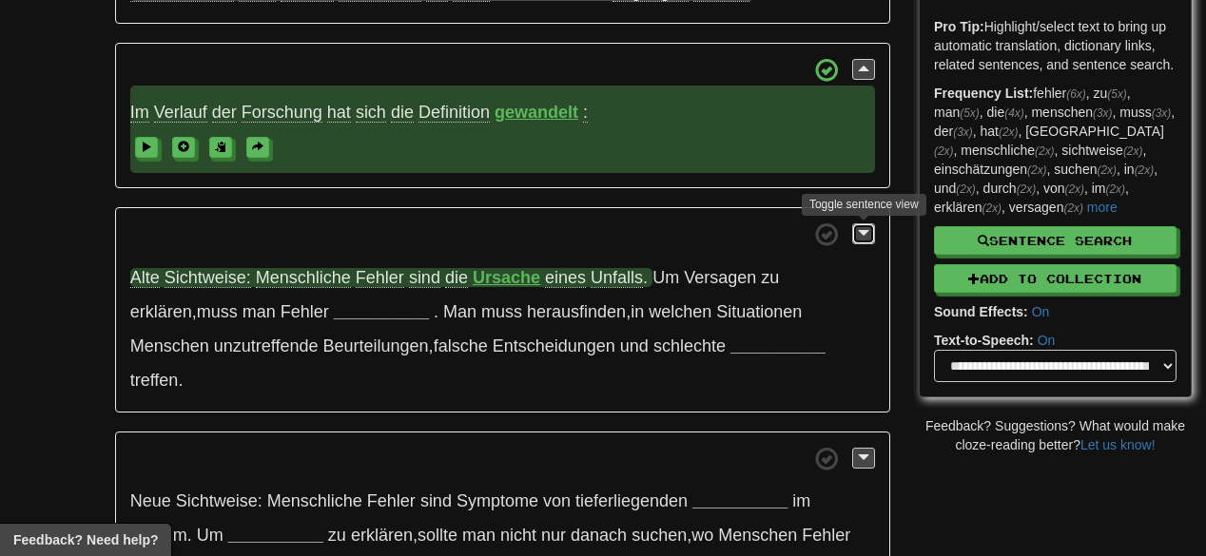
click at [863, 232] on span at bounding box center [863, 232] width 11 height 13
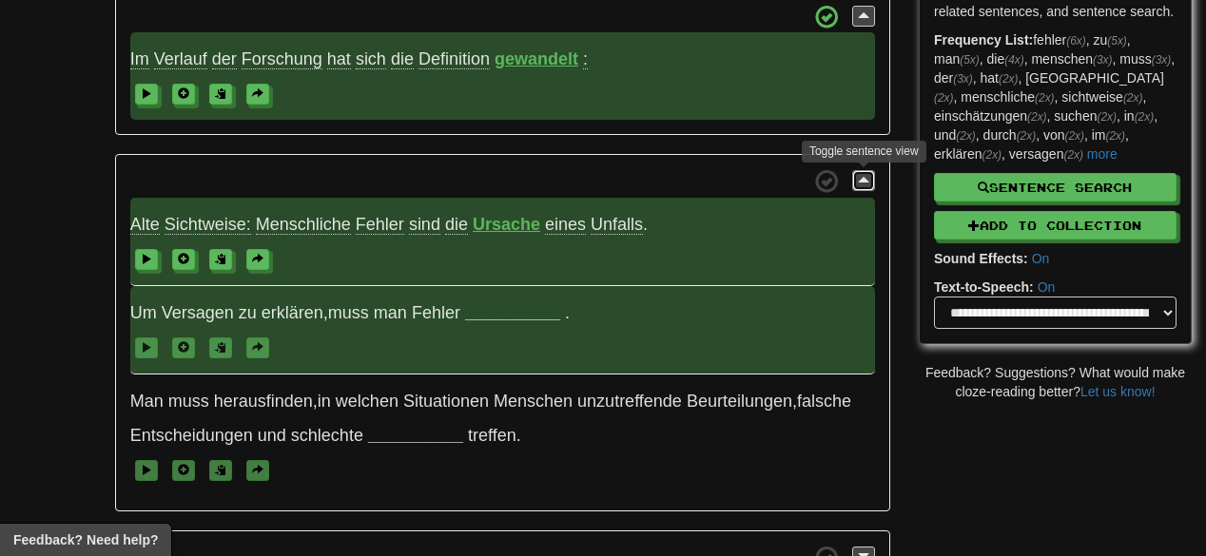
scroll to position [380, 0]
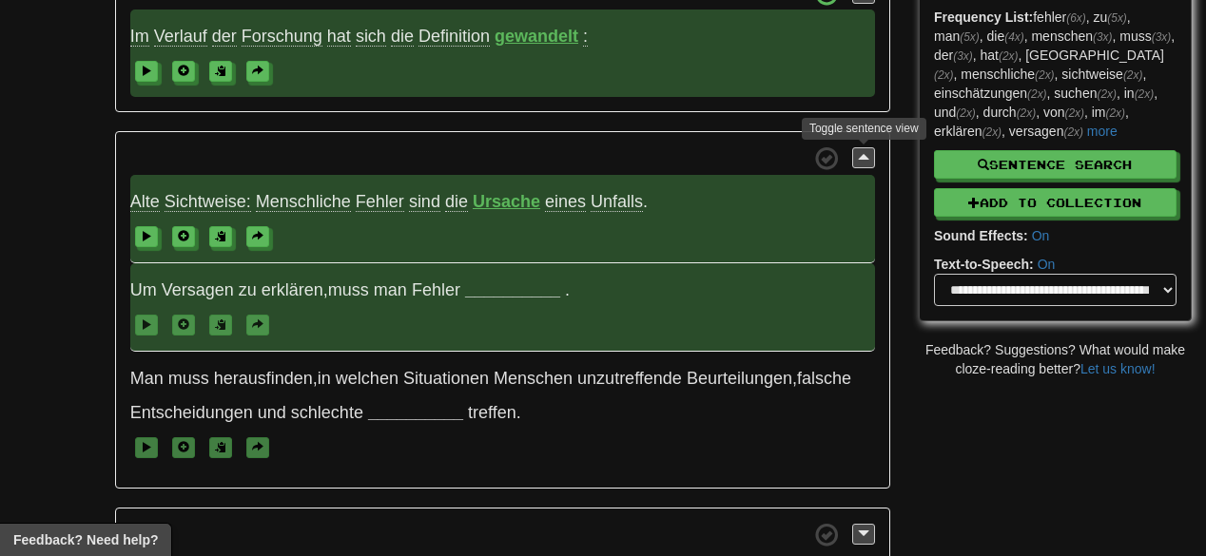
click at [500, 293] on strong "__________" at bounding box center [512, 289] width 95 height 19
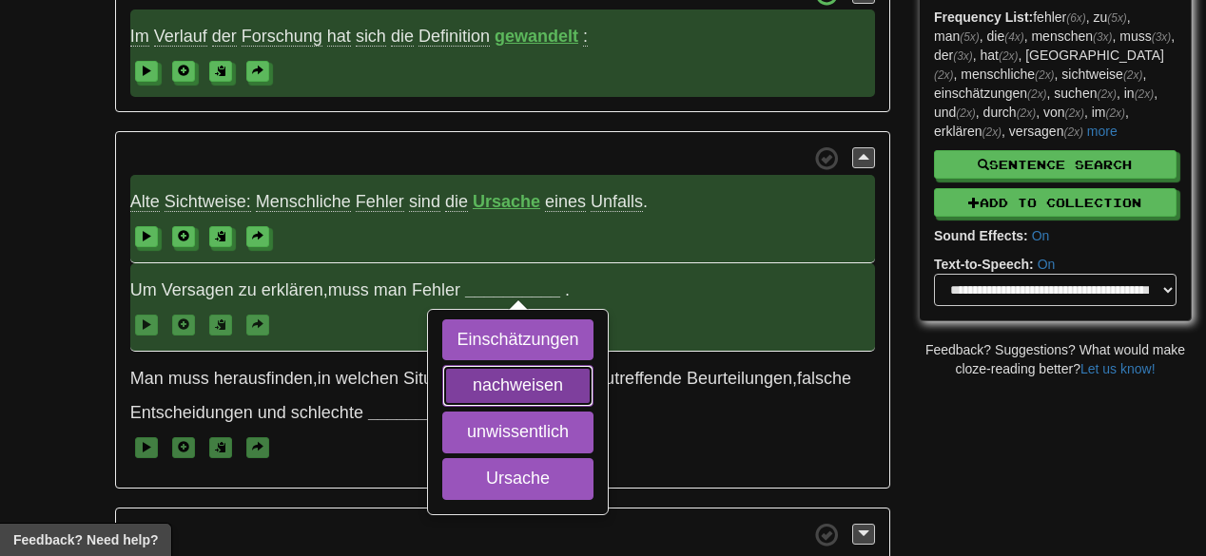
click at [513, 373] on button "nachweisen" at bounding box center [517, 386] width 150 height 42
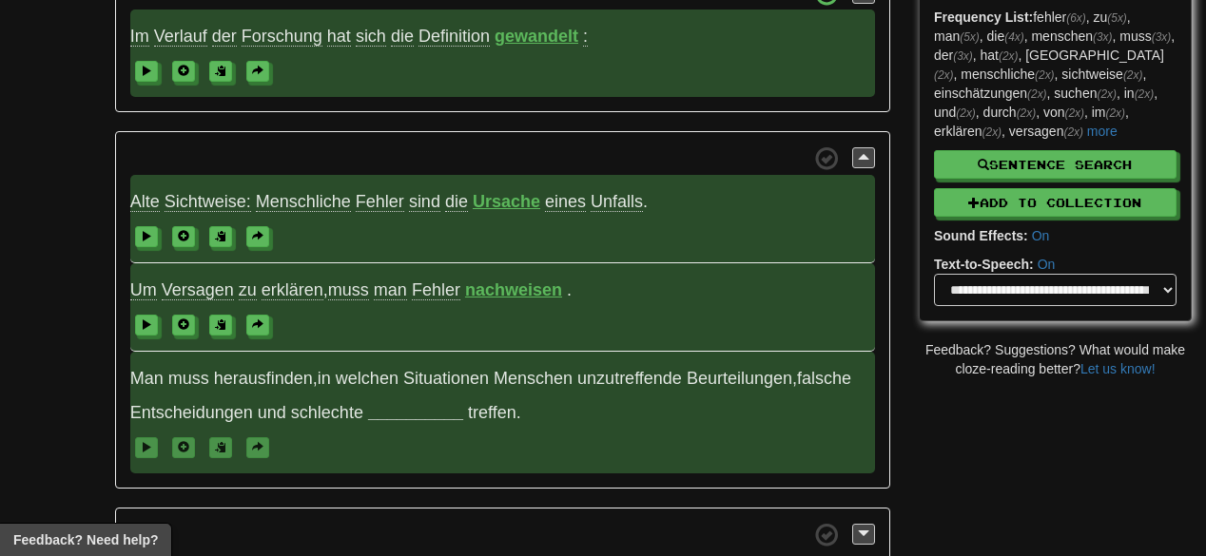
click at [409, 415] on strong "__________" at bounding box center [415, 412] width 95 height 19
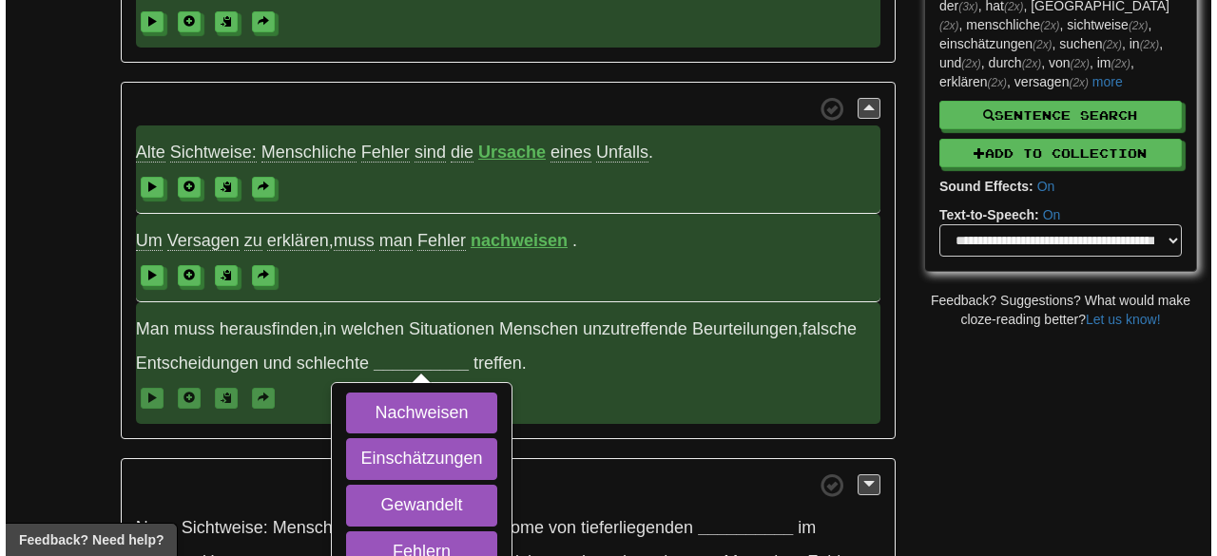
scroll to position [456, 0]
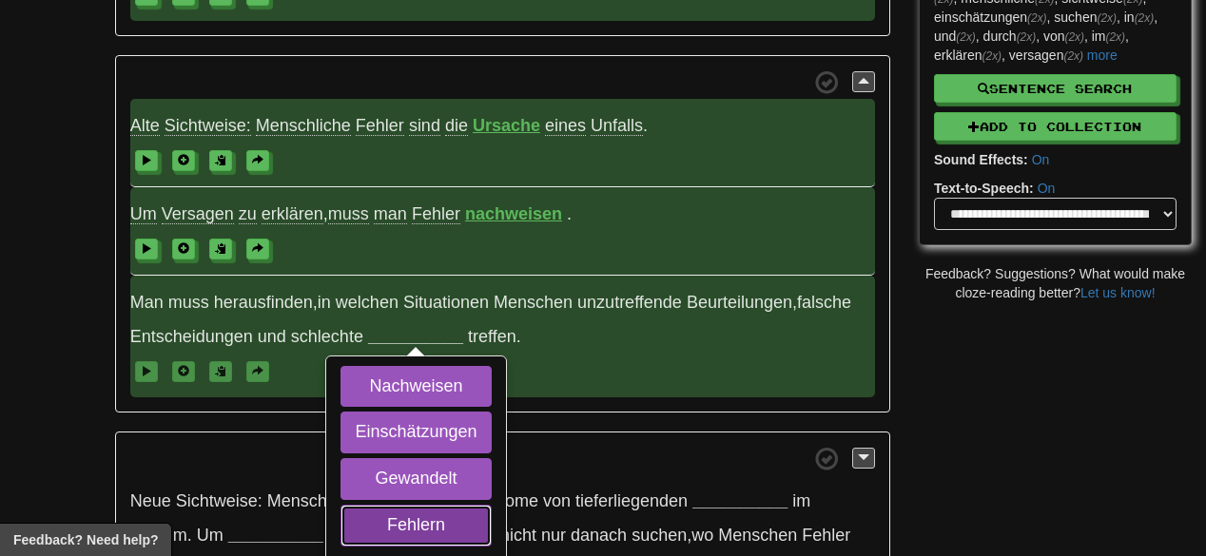
click at [435, 521] on button "Fehlern" at bounding box center [415, 526] width 150 height 42
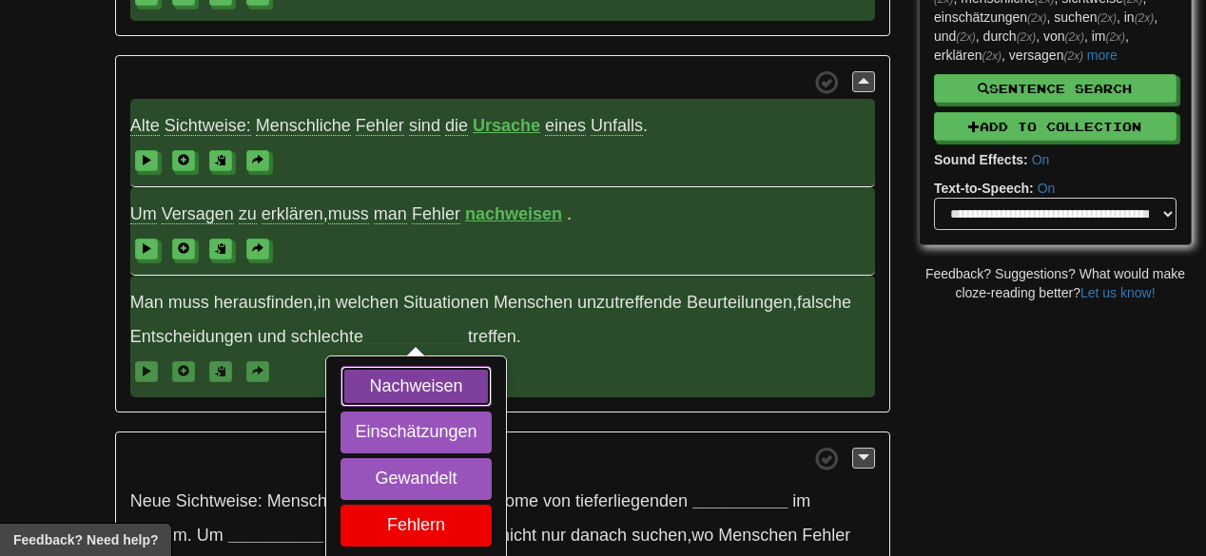
click at [423, 389] on button "Nachweisen" at bounding box center [415, 387] width 150 height 42
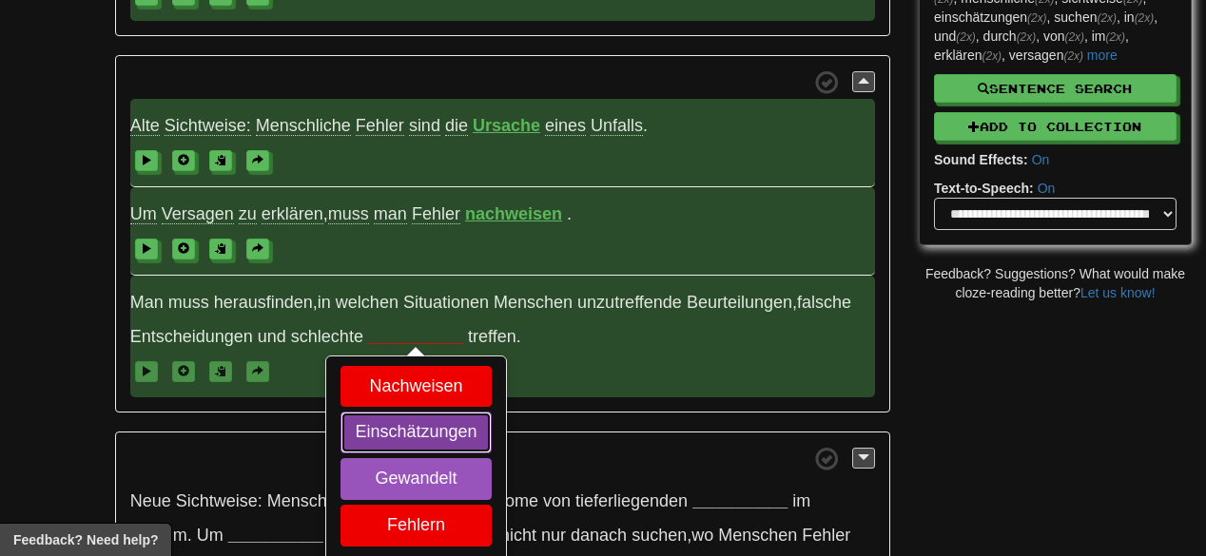
click at [434, 440] on button "Einschätzungen" at bounding box center [415, 433] width 150 height 42
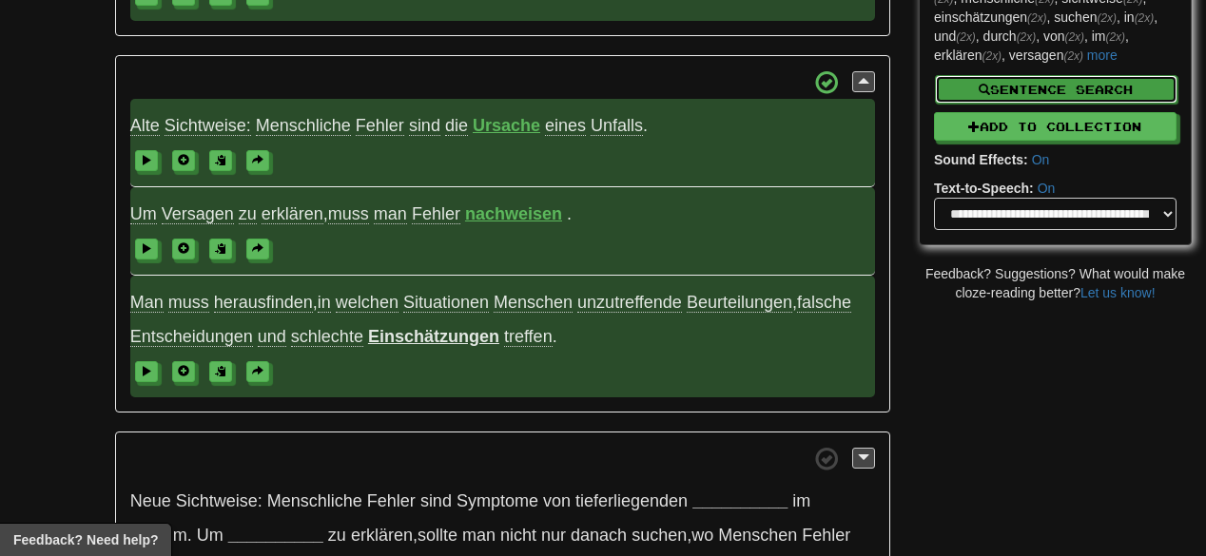
click at [1062, 91] on button "Sentence Search" at bounding box center [1056, 89] width 242 height 29
select select "****"
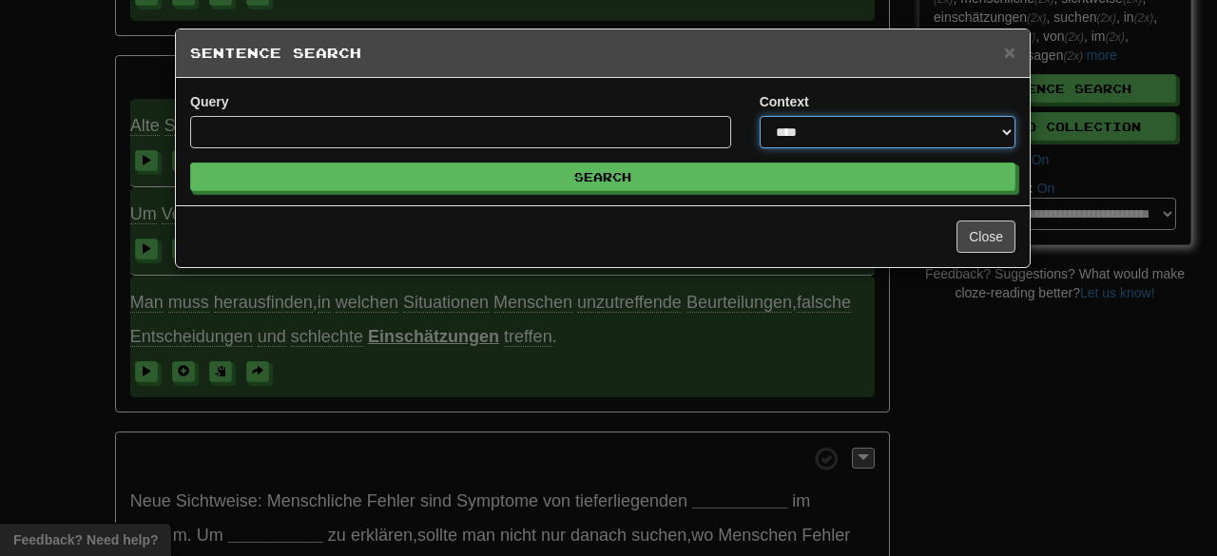
click at [852, 124] on select "**********" at bounding box center [888, 132] width 256 height 32
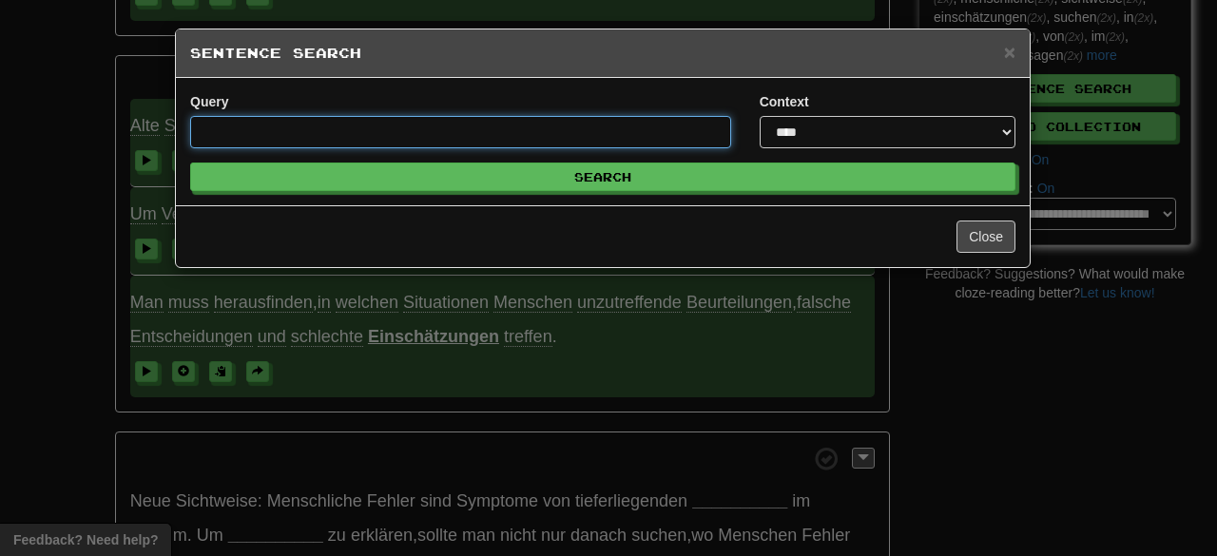
click at [641, 125] on input "Query" at bounding box center [460, 132] width 541 height 32
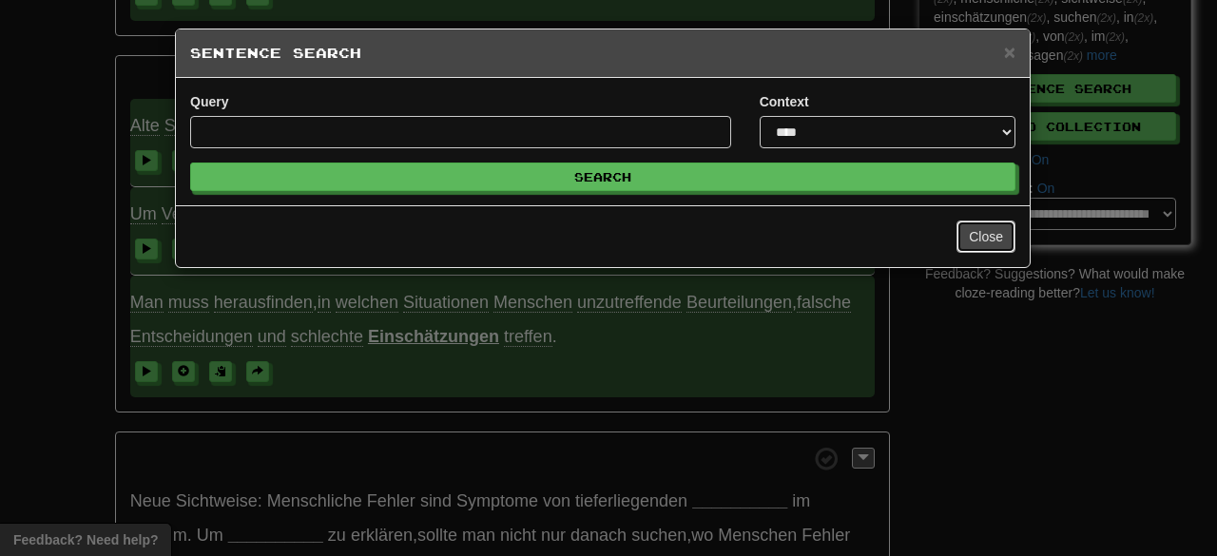
click at [989, 241] on button "Close" at bounding box center [985, 237] width 59 height 32
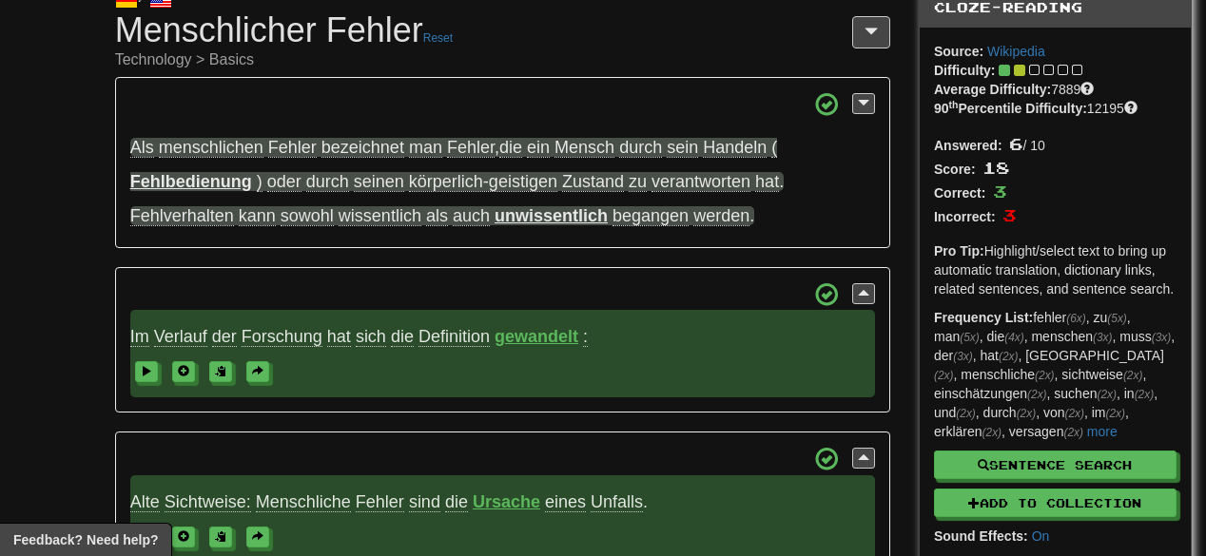
scroll to position [0, 0]
